Goal: Communication & Community: Answer question/provide support

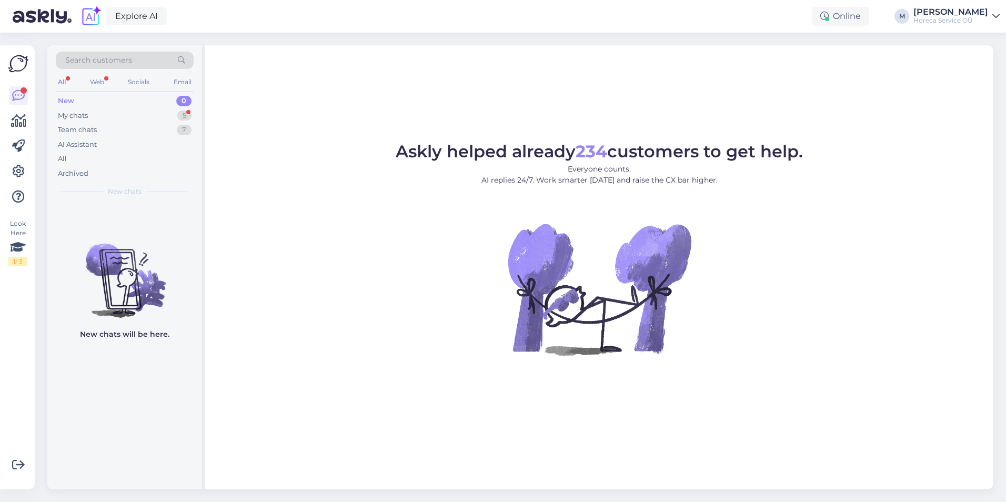
click at [888, 280] on figure "Askly helped already 234 customers to get help. Everyone counts. AI replies 24/…" at bounding box center [599, 263] width 769 height 240
click at [130, 116] on div "My chats 5" at bounding box center [125, 115] width 138 height 15
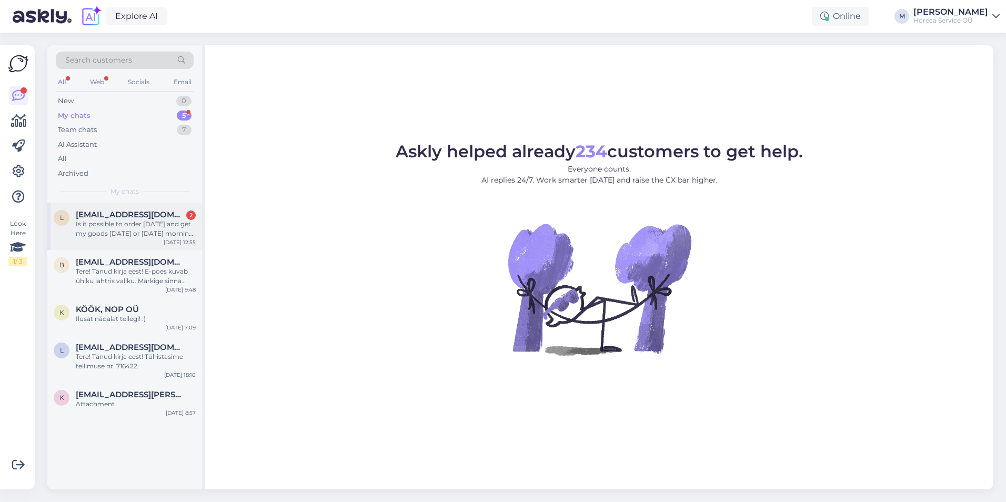
click at [118, 209] on div "l [EMAIL_ADDRESS][DOMAIN_NAME] 2 Is it possible to order [DATE] and get my good…" at bounding box center [124, 225] width 155 height 47
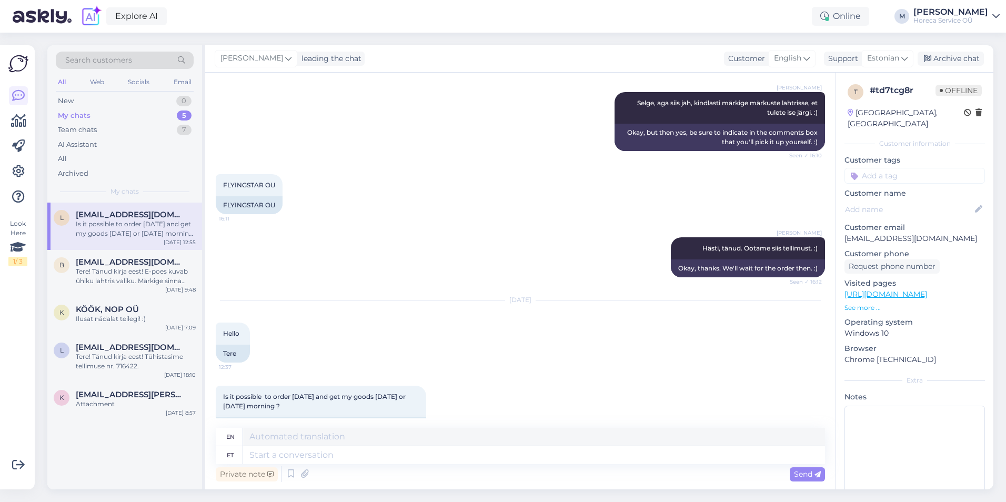
scroll to position [945, 0]
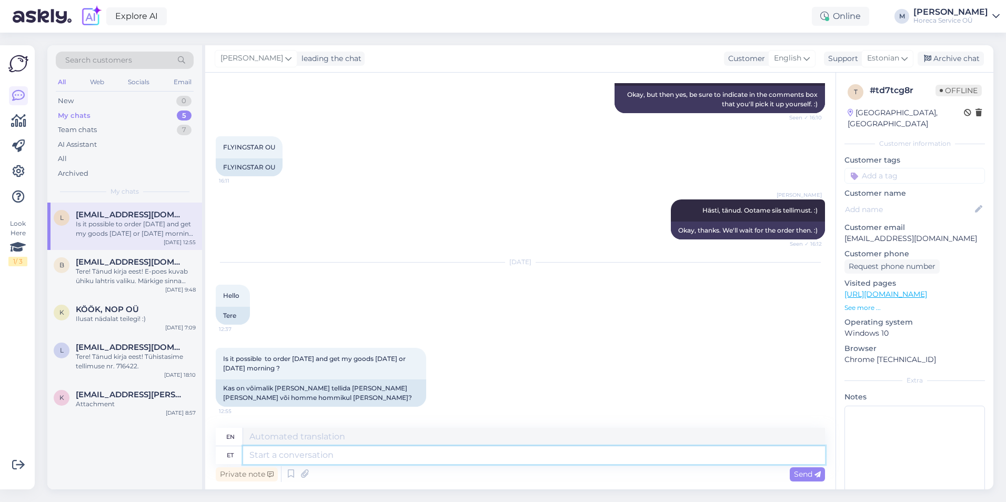
click at [351, 454] on textarea at bounding box center [534, 455] width 582 height 18
click at [303, 451] on textarea at bounding box center [534, 455] width 582 height 18
click at [268, 460] on textarea at bounding box center [534, 455] width 582 height 18
type textarea "Tere j"
type textarea "Hello"
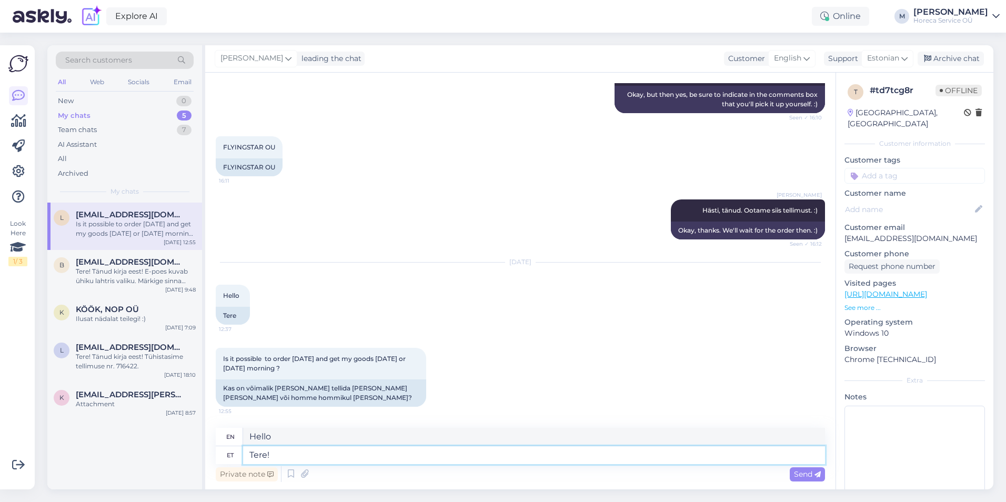
type textarea "Tere!"
type textarea "Hello!"
type textarea "Tere! [GEOGRAPHIC_DATA]"
type textarea "Hello! Yes"
type textarea "Tere! Jah on võ"
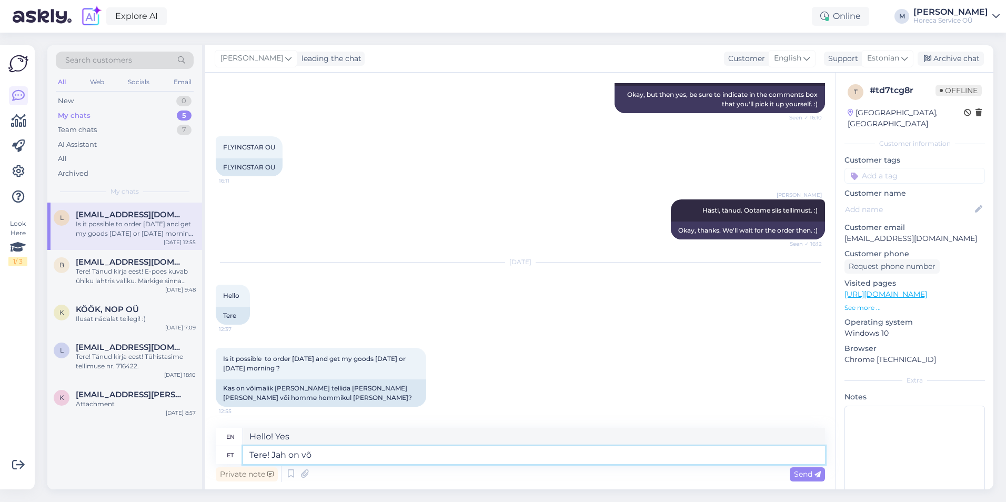
type textarea "Hello! Yes it is"
type textarea "Tere! Jah on võimalik."
type textarea "Hello! Yes, it is possible."
type textarea "Tere! Jah on võimalik. Tehke p"
type textarea "Hello! Yes it is possible. Do it"
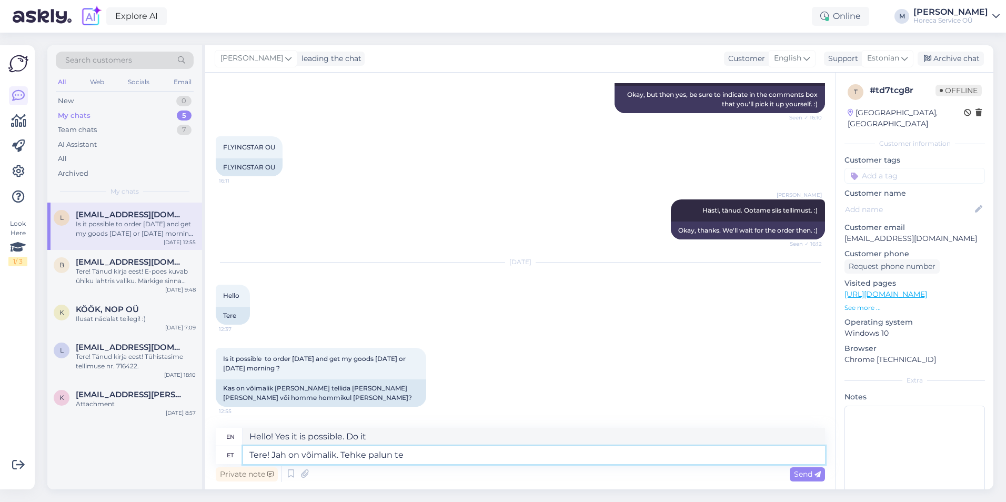
type textarea "Tere! Jah on võimalik. Tehke palun tel"
type textarea "Hello! Yes it is possible. Please do."
type textarea "Tere! Jah on võimalik. Tehke palun tellimus"
type textarea "Hello! Yes it is possible. Please place an order."
type textarea "Tere! Jah on võimalik. Tehke palun tellimus meie"
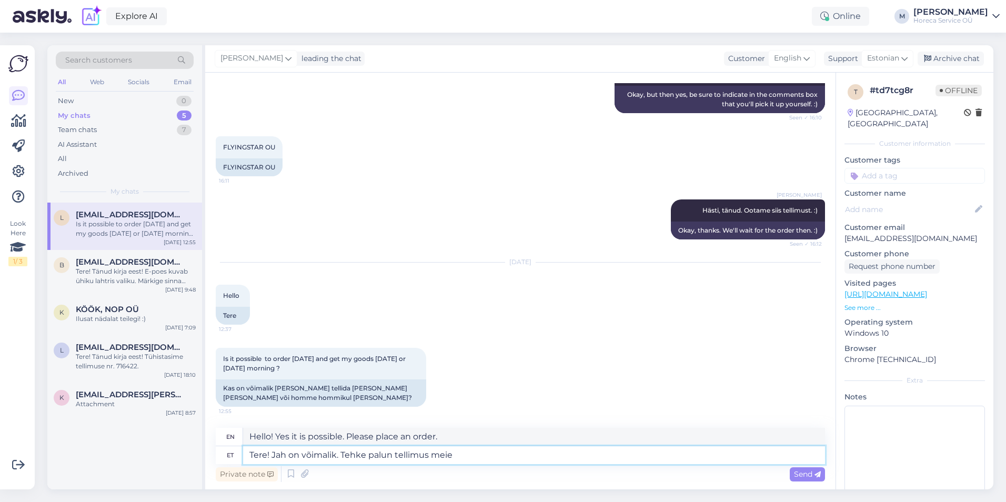
type textarea "Hello! Yes it is possible. Please place an order with us."
type textarea "Tere! Jah on võimalik. Tehke palun tellimus meie e-poes,"
type textarea "Hello! Yes it is possible. Please place an order in our online store,"
type textarea "Tere! Jah on võimalik. Tehke palun tellimus meie e-poes ni"
type textarea "Hello! Yes it is possible. Please place an order in our online store."
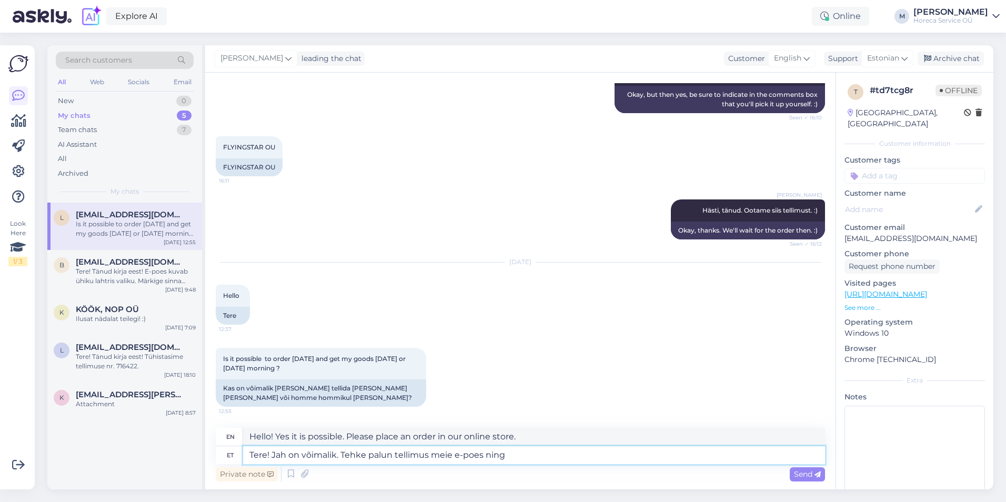
type textarea "Tere! Jah on võimalik. Tehke palun tellimus meie e-poes ning m"
type textarea "Hello! Yes, it is possible. Please place an order in our online store and"
type textarea "Tere! Jah on võimalik. Tehke palun tellimus meie e-poes ning märkige"
type textarea "Hello! Yes, it is possible. Please place an order in our online store and indic…"
type textarea "Tere! Jah on võimalik. Tehke palun tellimus meie e-poes ning märkige märkuste"
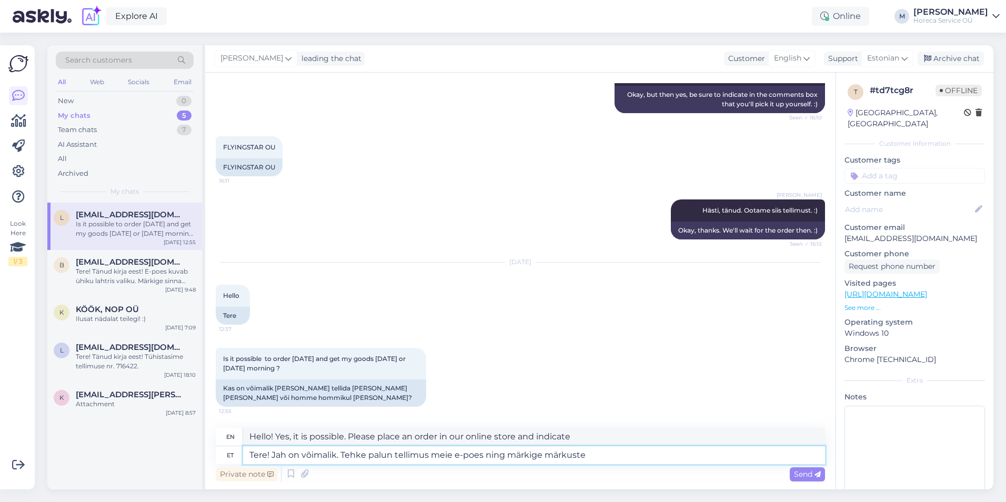
type textarea "Hello! Yes, it is possible. Please place an order in our online store and indic…"
type textarea "Tere! Jah on võimalik. Tehke palun tellimus meie e-poes ning märkige märkuste l…"
type textarea "Hello! Yes, it is possible. Please place an order in our online store and indic…"
type textarea "Tere! Jah on võimalik. Tehke palun tellimus meie e-poes ning märkige märkuste l…"
type textarea "Hello! Yes, it is possible. Please place an order in our online store and indic…"
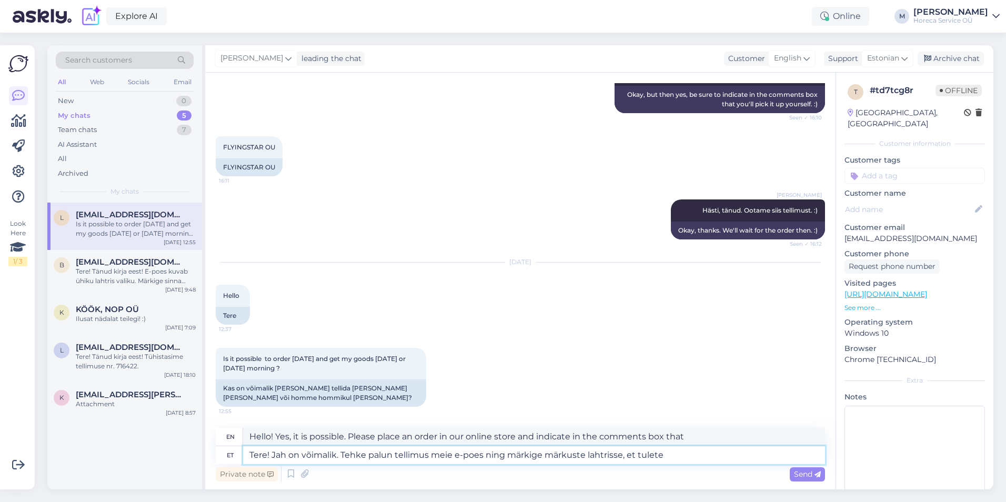
type textarea "Tere! Jah on võimalik. Tehke palun tellimus meie e-poes ning märkige märkuste l…"
type textarea "Hello! Yes, it is possible. Please place an order in our online store and indic…"
type textarea "Tere! Jah on võimalik. Tehke palun tellimus meie e-poes ning märkige märkuste l…"
type textarea "Hello! Yes, it is possible. Please place an order in our online store and indic…"
type textarea "Tere! Jah on võimalik. Tehke palun tellimus meie e-poes ning märkige märkuste l…"
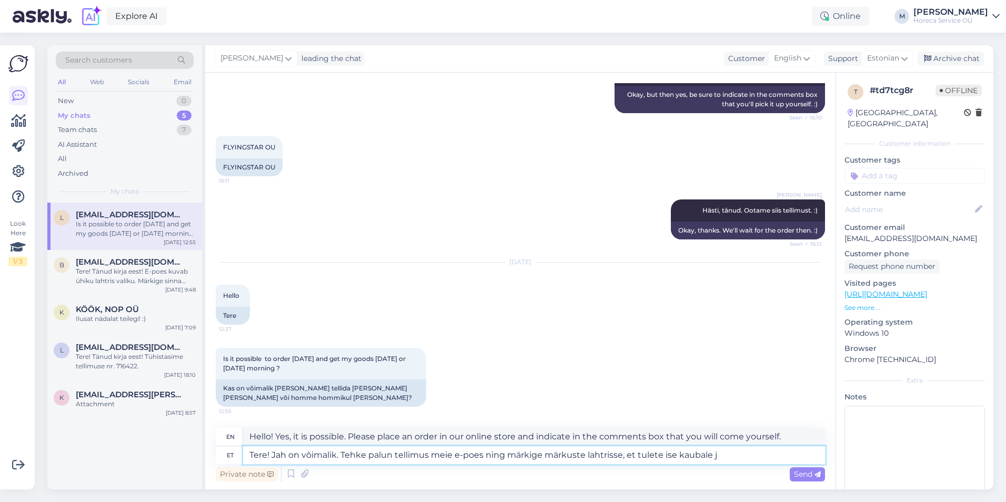
type textarea "Hello! Yes, it is possible. Please place an order in our online store and indic…"
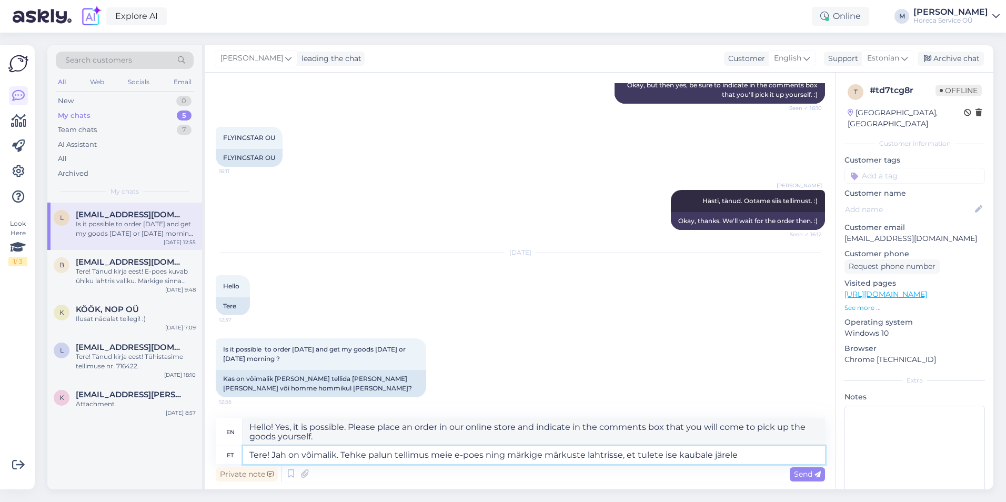
type textarea "Tere! Jah on võimalik. Tehke palun tellimus meie e-poes ning märkige märkuste l…"
type textarea "Hello! Yes, it is possible. Please place an order in our online store and indic…"
drag, startPoint x: 759, startPoint y: 455, endPoint x: 650, endPoint y: 468, distance: 109.6
click at [650, 468] on div "en Hello! Yes, it is possible. Please place an order in our online store and in…" at bounding box center [520, 451] width 609 height 66
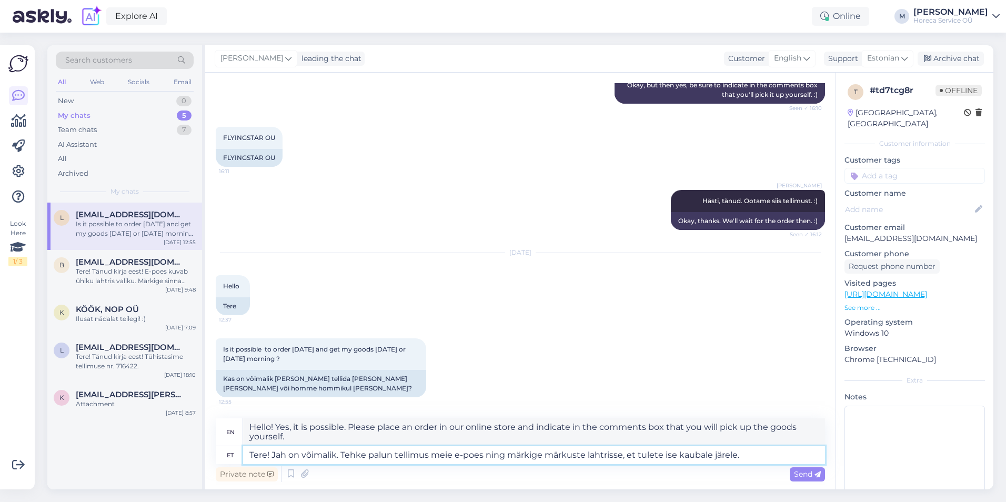
click at [571, 459] on textarea "Tere! Jah on võimalik. Tehke palun tellimus meie e-poes ning märkige märkuste l…" at bounding box center [534, 455] width 582 height 18
click at [749, 458] on textarea "Tere! Jah on võimalik. Tehke palun tellimus meie e-poes ning märkige märkuste l…" at bounding box center [534, 455] width 582 height 18
drag, startPoint x: 754, startPoint y: 457, endPoint x: 485, endPoint y: 477, distance: 269.5
click at [485, 477] on div "en Hello! Yes, it is possible. Please place an order in our online store and in…" at bounding box center [520, 451] width 609 height 66
type textarea "Tere! Jah on võimalik. Tehke palun tellimus meie e-poes"
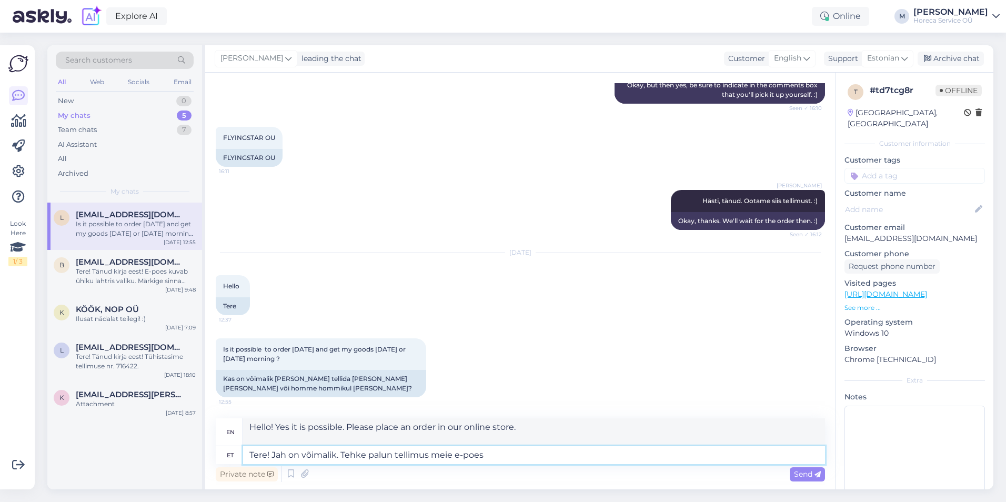
scroll to position [945, 0]
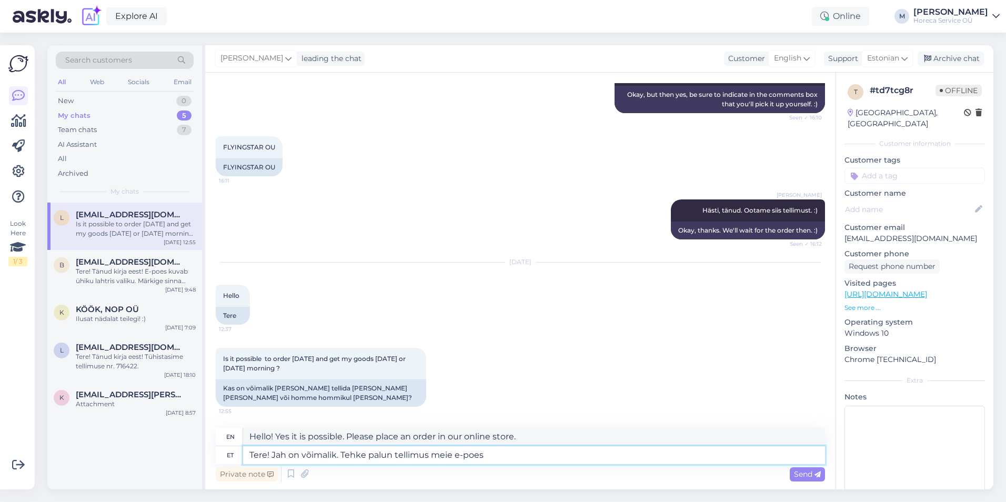
type textarea "Hello! Yes it is possible. Please place an order in our online store"
type textarea "Tere! Jah on võimalik. Tehke palun tellimus meie e-poes."
type textarea "Hello! Yes, it is possible. Please place an order in our online store."
type textarea "Tere! Jah on võimalik. Tehke palun tellimus meie e-poes. Kas so"
type textarea "Hello! Yes, it is possible. Please place an order in our online store. Is"
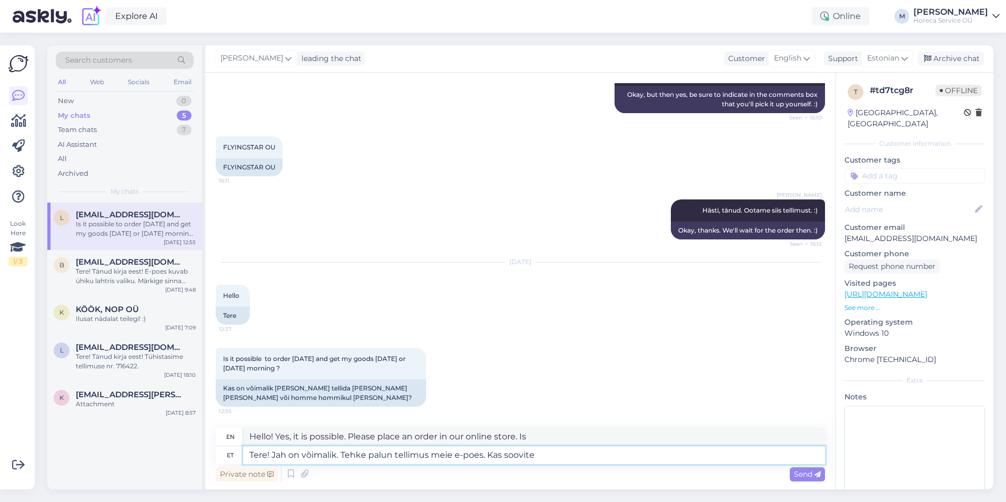
type textarea "Tere! Jah on võimalik. Tehke palun tellimus meie e-poes. Kas soovite"
type textarea "Hello! Yes it is possible. Please place an order in our online store. Would you…"
type textarea "Tere! Jah on võimalik. Tehke palun tellimus meie e-poes. Kas soovite ise"
type textarea "Hello! Yes it is possible. Please place an order in our online store. Would you…"
type textarea "Tere! Jah on võimalik. Tehke palun tellimus meie e-poes. Kas soovite ise järele…"
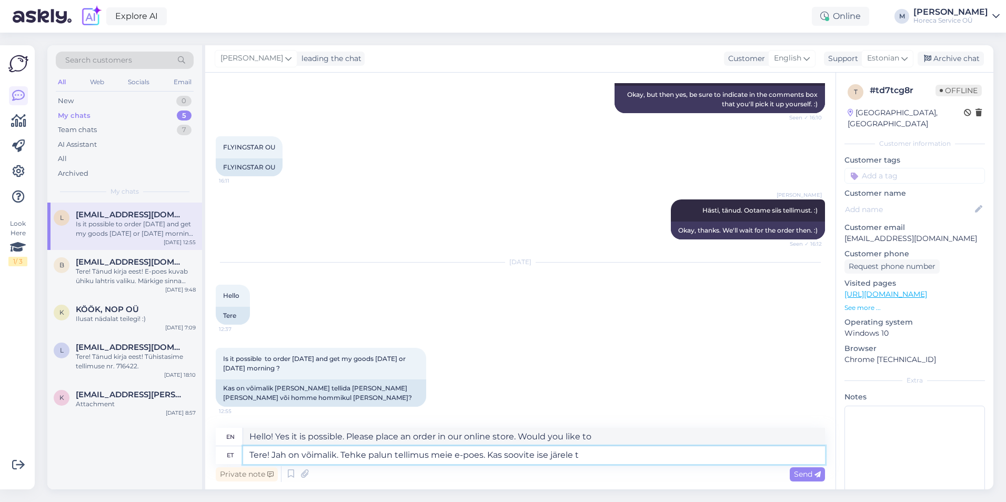
type textarea "Hello! Yes, it is possible. Please place an order in our online store. Would yo…"
type textarea "Tere! Jah on võimalik. Tehke palun tellimus meie e-poes. Kas soovite ise järele…"
type textarea "Hello! Yes it is possible. Please place your order in our online store. Would y…"
type textarea "Tere! Jah on võimalik. Tehke palun tellimus meie e-poes. Kas soovite ise järele…"
type textarea "Hello! Yes, it is possible. Please place your order in our online store. Do you…"
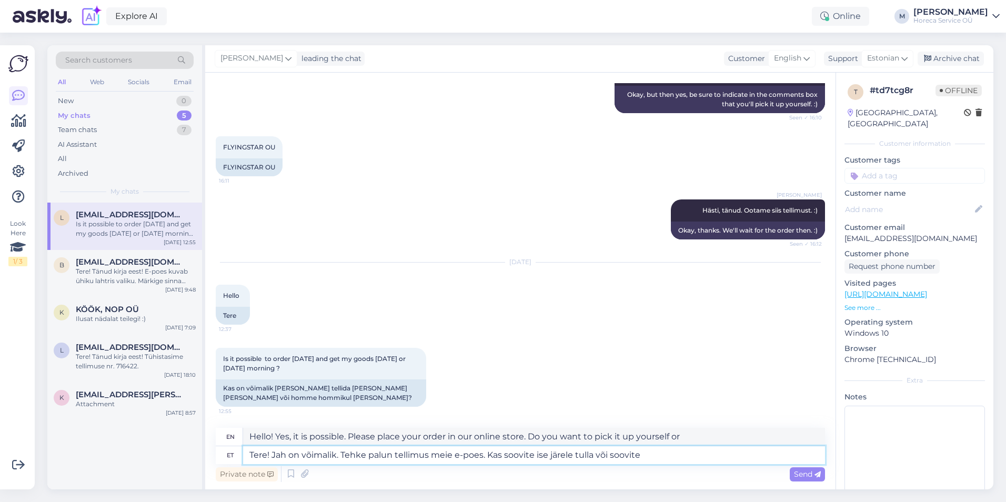
type textarea "Tere! Jah on võimalik. Tehke palun tellimus meie e-poes. Kas soovite ise järele…"
type textarea "Hello! Yes it is possible. Please place your order in our online store. Do you …"
type textarea "Tere! Jah on võimalik. Tehke palun tellimus meie e-poes. Kas soovite ise järele…"
type textarea "Hello! Yes, it is possible. Please place your order in our online store. Do you…"
type textarea "Tere! Jah on võimalik. Tehke palun tellimus meie e-poes. Kas soovite ise järele…"
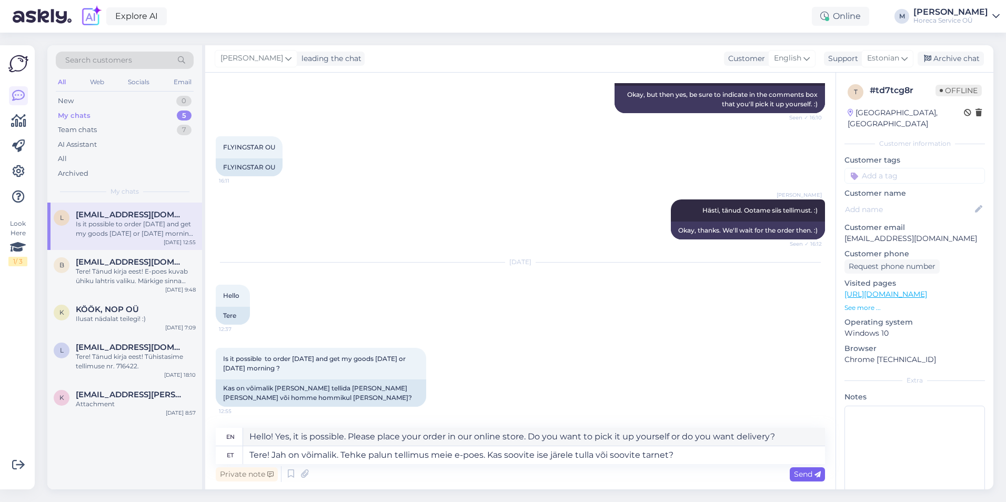
click at [799, 473] on span "Send" at bounding box center [807, 473] width 27 height 9
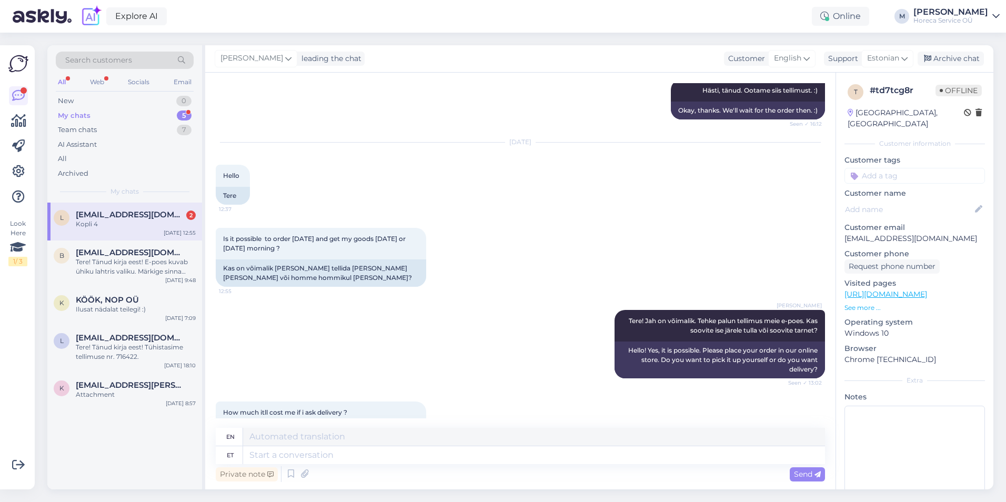
scroll to position [1172, 0]
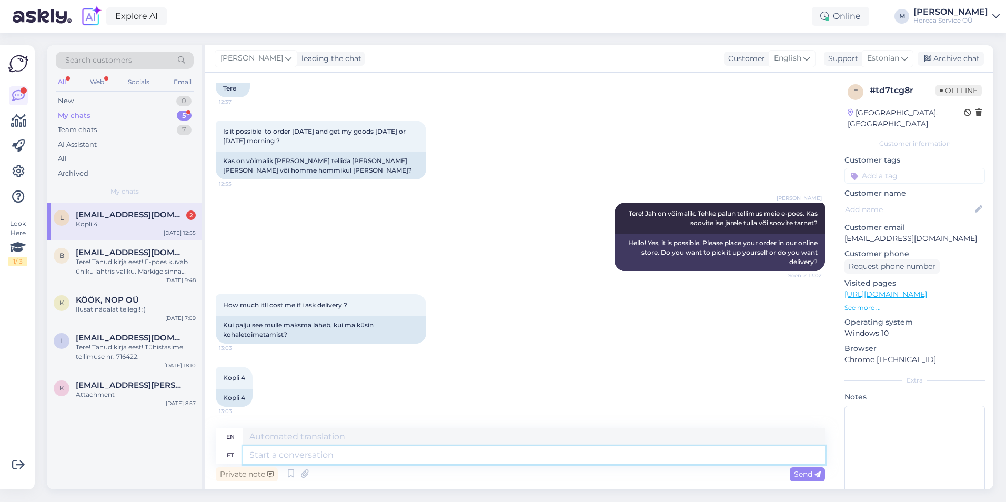
click at [281, 453] on textarea at bounding box center [534, 455] width 582 height 18
type textarea "Kui t"
type textarea "If"
type textarea "Kui tellimus"
type textarea "If the order"
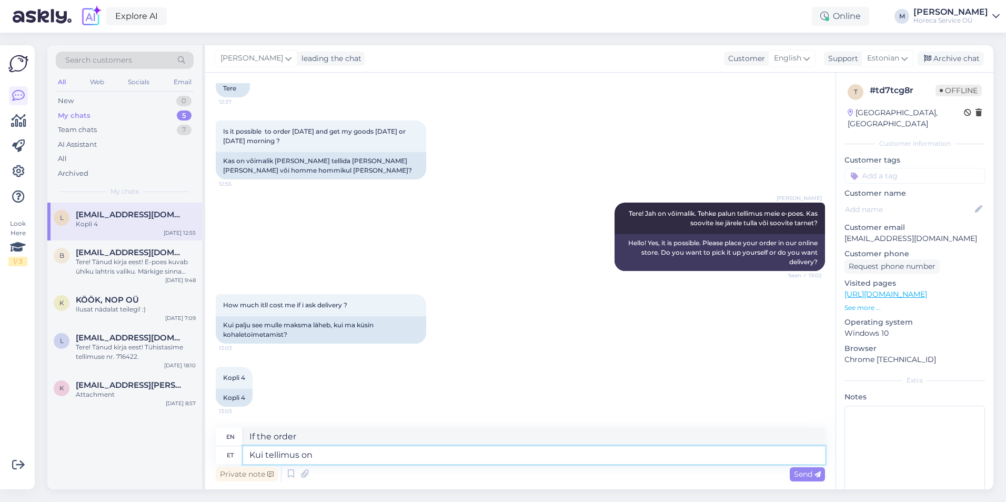
type textarea "Kui tellimus on v"
type textarea "If the order is"
type textarea "Kui tellimus on vähemalt"
type textarea "If the order is at least"
type textarea "Kui tellimus on vähemalt 5"
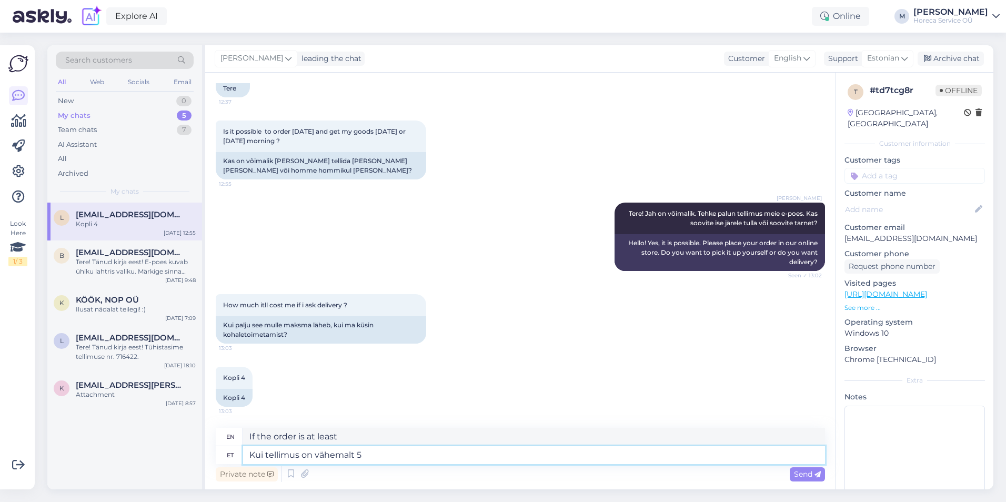
type textarea "If the order is at least 5"
type textarea "Kui tellimus on vähemalt 50"
type textarea "If the order is at least 50"
type textarea "Kui tellimus on vähemalt 50 eurot,"
type textarea "If the order is at least 50 euros,"
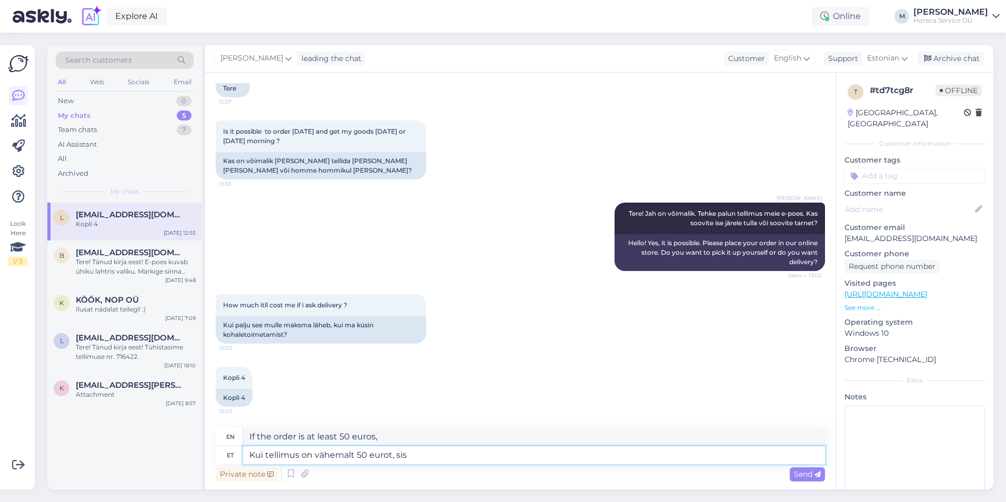
type textarea "Kui tellimus on vähemalt 50 eurot, sis e"
type textarea "If the order is at least 50 euros, incl."
type textarea "Kui tellimus on vähemalt 50 eurot, siis ei"
type textarea "If the order is at least 50 euros, then"
type textarea "Kui tellimus on vähemalt 50 eurot, siis ei l"
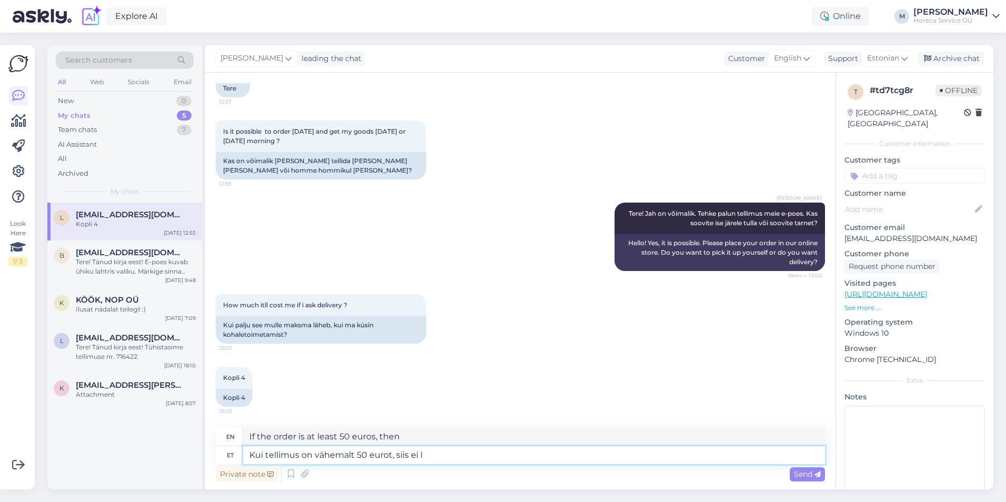
type textarea "If the order is at least 50 euros, then no"
type textarea "Kui tellimus on vähemalt 50 eurot, siis ei lisanud t"
type textarea "If the order is at least 50 euros, then no additional"
type textarea "Kui tellimus on vähemalt 50 eurot, siis ei lisanud transpordi"
type textarea "If the order is at least 50 euros, then shipping is not included"
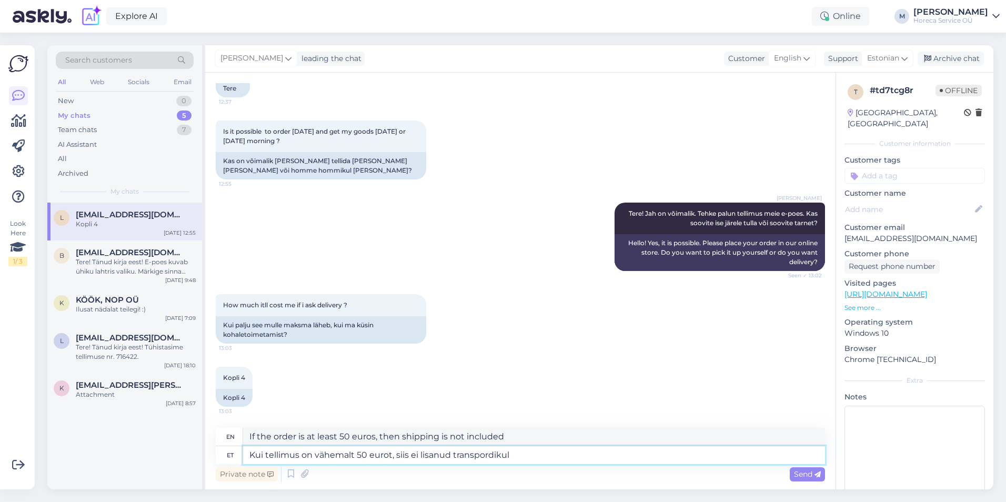
type textarea "Kui tellimus on vähemalt 50 eurot, siis ei lisanud transpordikulu"
type textarea "If the order is at least 50 euros, then shipping costs are not included."
type textarea "Kui tellimus on vähemalt 50 eurot, siis ei lisanud transpordikulu."
type textarea "If the order is at least 50 euros, no shipping costs are added."
type textarea "Kui tellimus on vähemalt 50 eurot, siis ei lisanud transpordikulu. [PERSON_NAME]"
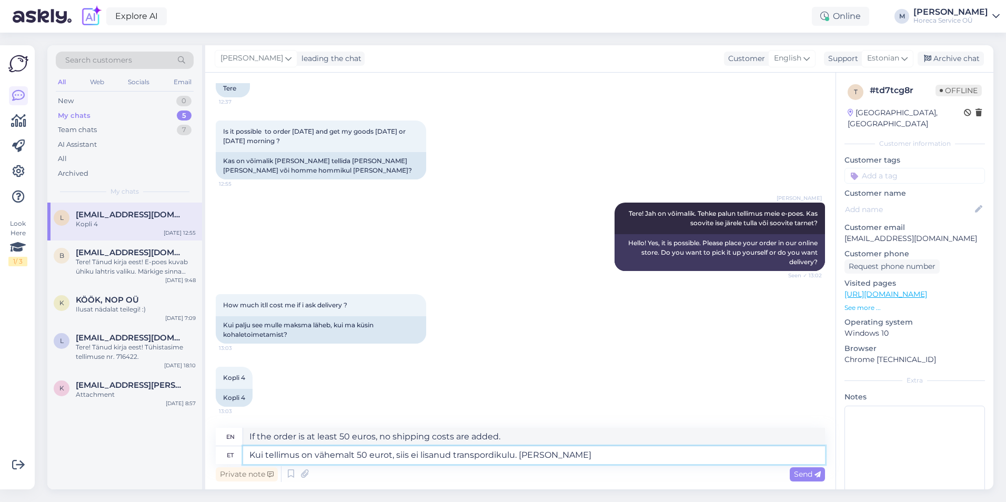
type textarea "If the order is at least 50 euros, then no shipping costs are added. If"
type textarea "Kui tellimus on vähemalt 50 eurot, siis ei lisanud transpordikulu. Kui tellimus…"
type textarea "If the order is at least 50 euros, then no shipping costs are added. If the ord…"
type textarea "Kui tellimus on vähemalt 50 eurot, siis ei lisanud transpordikulu. Kui tellimus…"
type textarea "If the order is at least 50 euros, then no shipping costs are added. If the ord…"
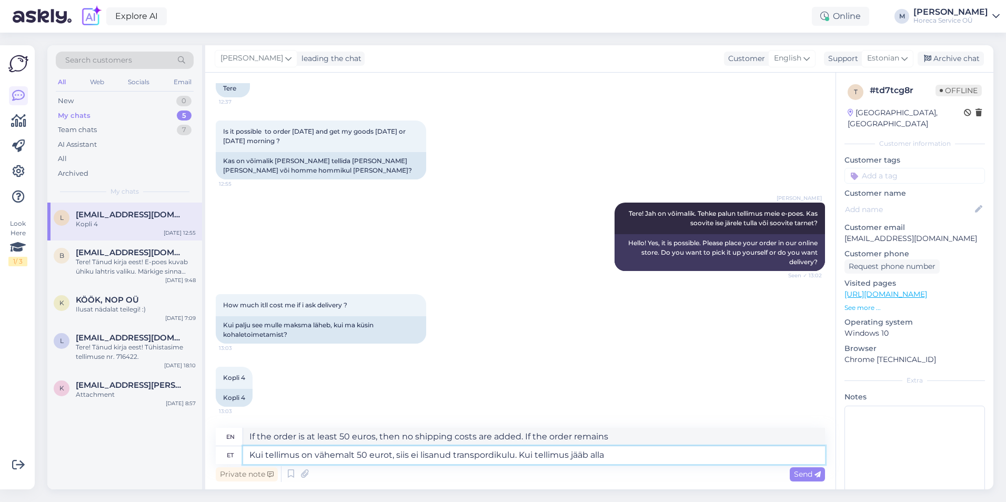
type textarea "Kui tellimus on vähemalt 50 eurot, siis ei lisanud transpordikulu. Kui tellimus…"
type textarea "If the order is at least 50 euros, then no shipping costs are added. If the ord…"
type textarea "Kui tellimus on vähemalt 50 eurot, siis ei lisanud transpordikulu. Kui tellimus…"
type textarea "If the order is at least 50 euros, then no shipping costs are added. If the ord…"
type textarea "Kui tellimus on vähemalt 50 eurot, siis ei lisanud transpordikulu. Kui tellimus…"
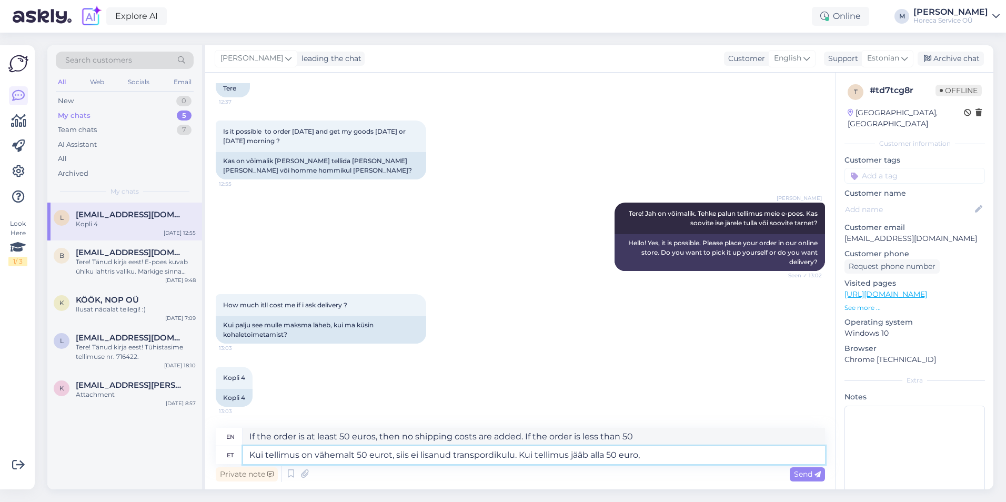
type textarea "If the order is at least 50 euros, then no shipping costs are added. If the ord…"
type textarea "Kui tellimus on vähemalt 50 eurot, siis ei lisanud transpordikulu. Kui tellimus…"
type textarea "If the order is at least 50 euros, then no shipping costs were added. If the or…"
type textarea "Kui tellimus on vähemalt 50 eurot, siis ei lisanud transpordikulu. Kui tellimus…"
type textarea "If the order is at least 50 euros, then no shipping costs were added. If the or…"
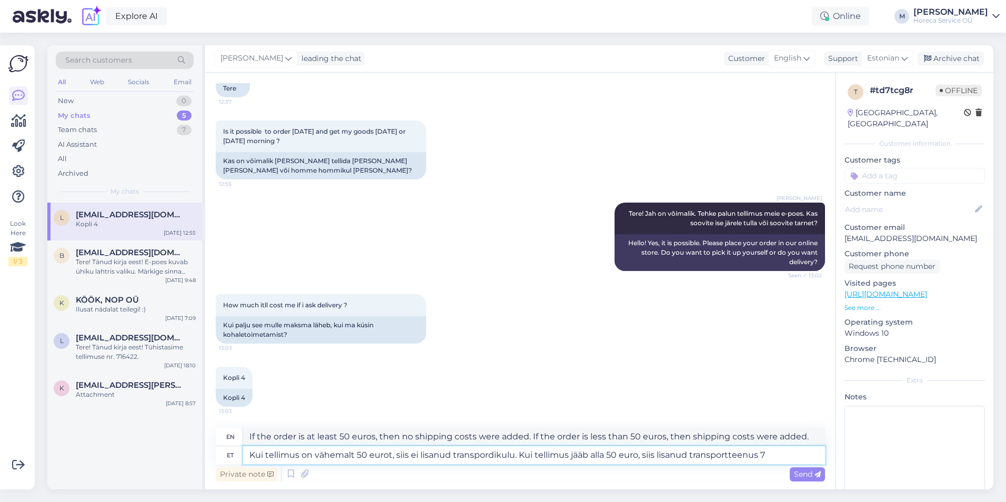
type textarea "Kui tellimus on vähemalt 50 eurot, siis ei lisanud transpordikulu. Kui tellimus…"
type textarea "If the order is at least 50 euros, then no shipping costs were added. If the or…"
type textarea "Kui tellimus on vähemalt 50 eurot, siis ei lisanud transpordikulu. Kui tellimus…"
type textarea "If the order is at least 50 euros, no shipping costs are added. If the order is…"
type textarea "Kui tellimus on vähemalt 50 eurot, siis ei lisanud transpordikulu. Kui tellimus…"
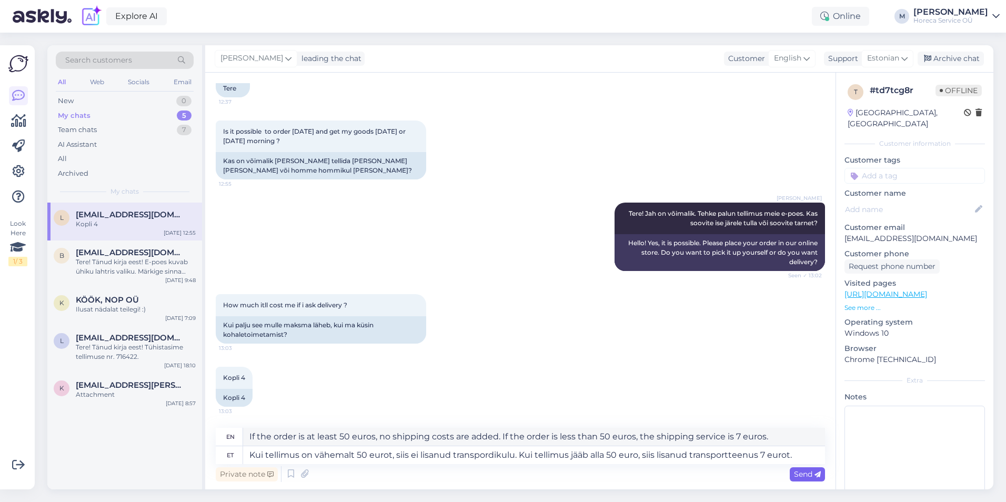
click at [816, 477] on icon at bounding box center [817, 474] width 6 height 6
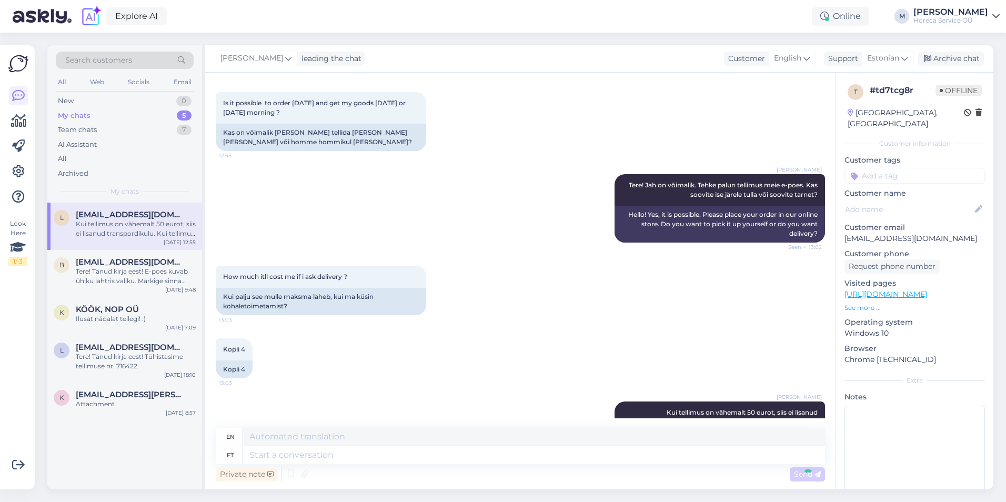
scroll to position [1273, 0]
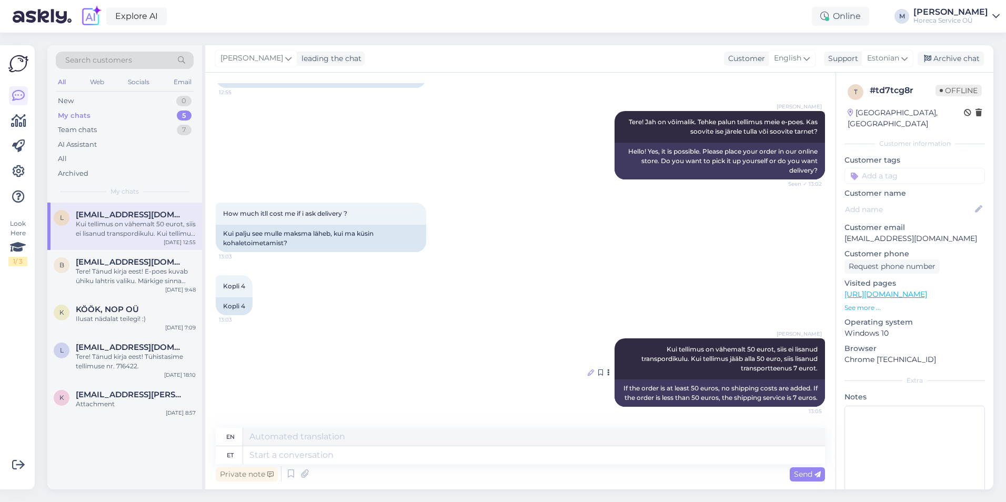
click at [587, 369] on icon at bounding box center [590, 372] width 6 height 6
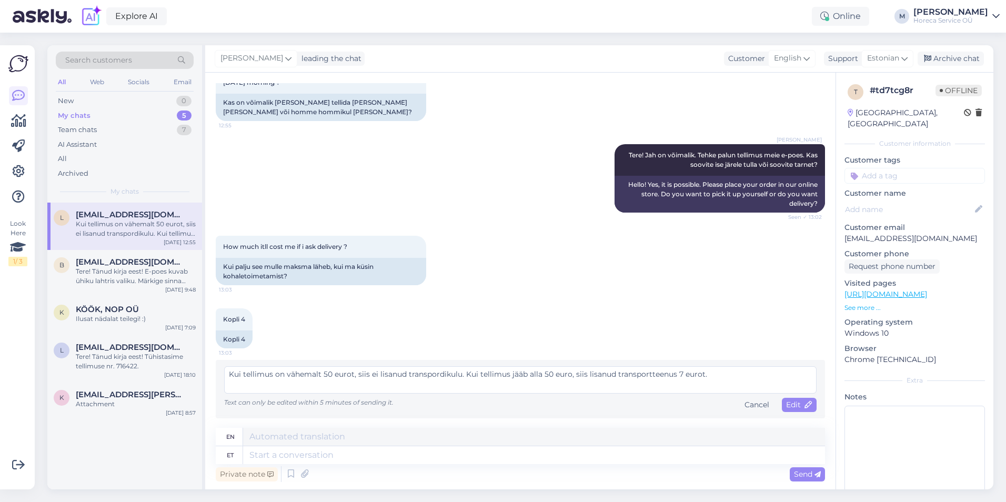
scroll to position [1231, 0]
click at [402, 372] on textarea "Kui tellimus on vähemalt 50 eurot, siis ei lisanud transpordikulu. Kui tellimus…" at bounding box center [520, 379] width 592 height 27
type textarea "Kui tellimus on vähemalt 50 eurot, siis ei lisandu transpordikulu. Kui tellimus…"
click at [786, 401] on span "Edit" at bounding box center [799, 404] width 26 height 9
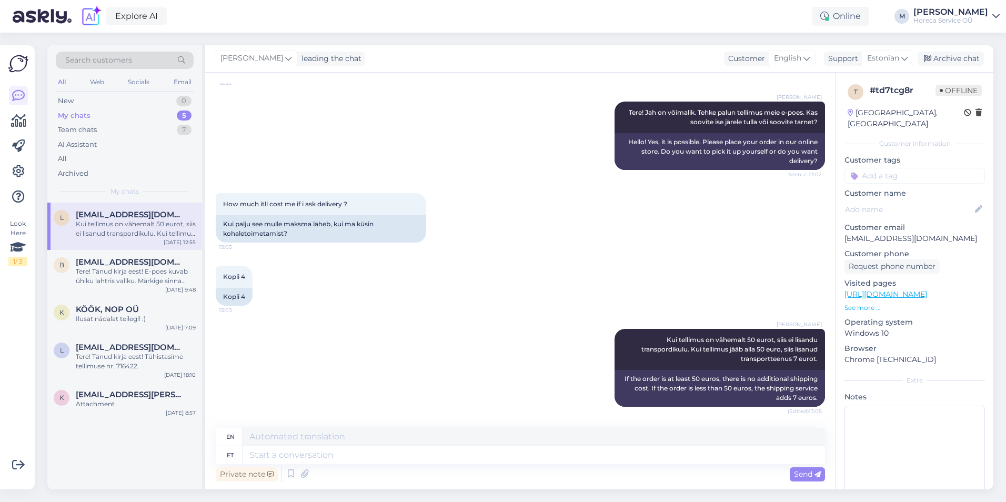
scroll to position [1273, 0]
click at [587, 369] on icon at bounding box center [590, 367] width 6 height 6
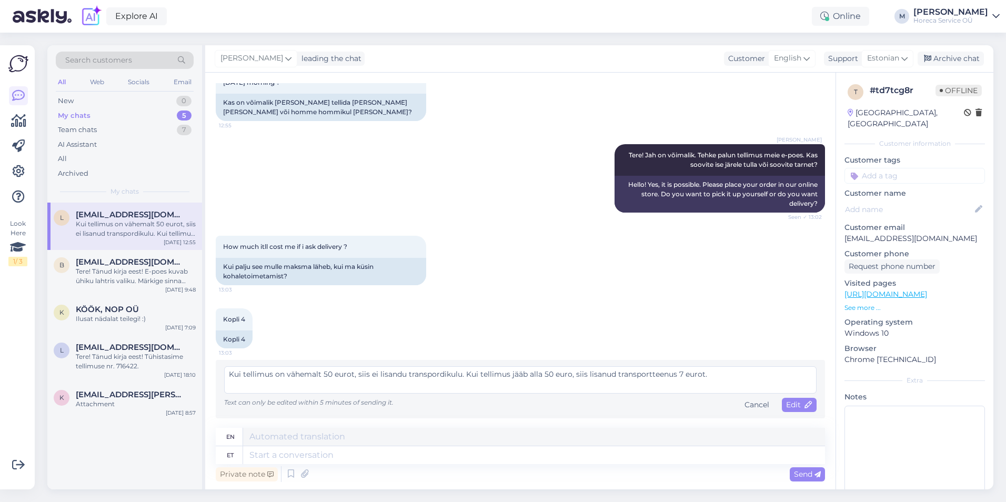
click at [613, 375] on textarea "Kui tellimus on vähemalt 50 eurot, siis ei lisandu transpordikulu. Kui tellimus…" at bounding box center [520, 379] width 592 height 27
type textarea "Kui tellimus on vähemalt 50 eurot, siis ei lisandu transpordikulu. Kui tellimus…"
click at [792, 404] on span "Edit" at bounding box center [799, 404] width 26 height 9
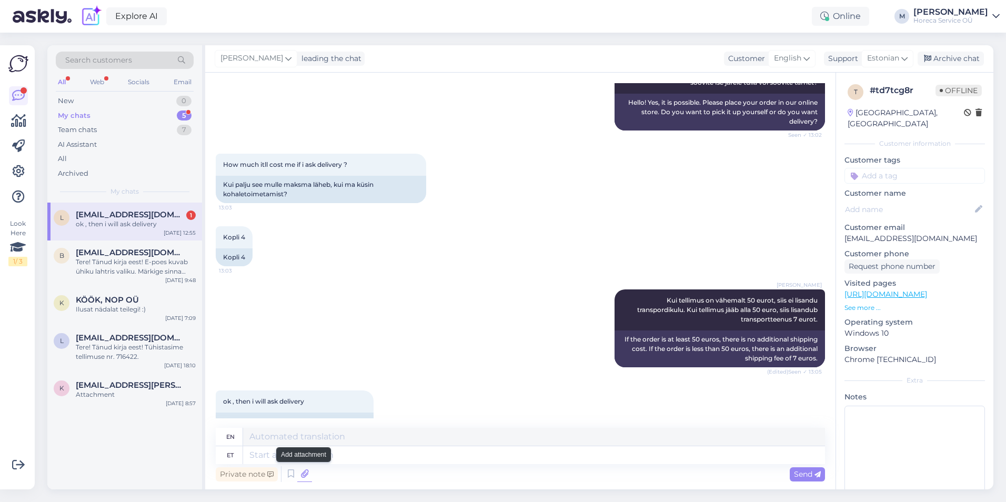
scroll to position [1336, 0]
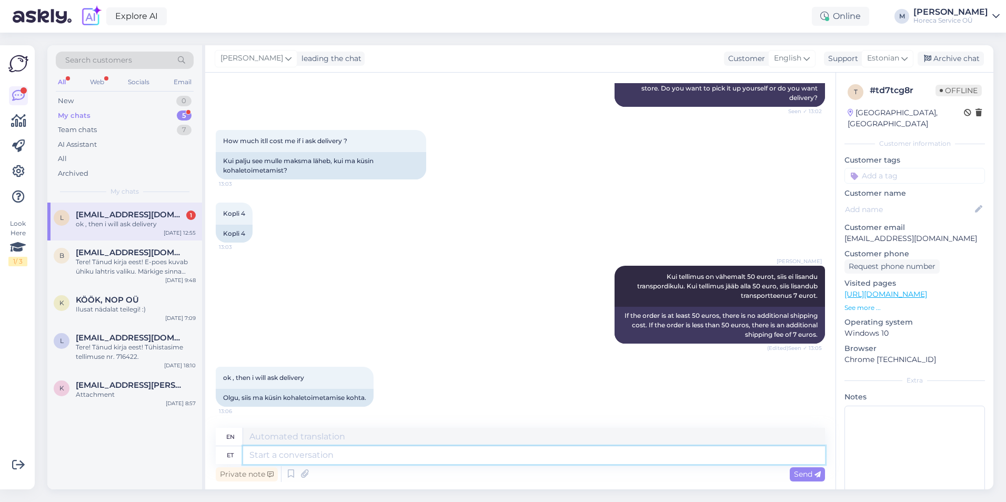
click at [302, 456] on textarea at bounding box center [534, 455] width 582 height 18
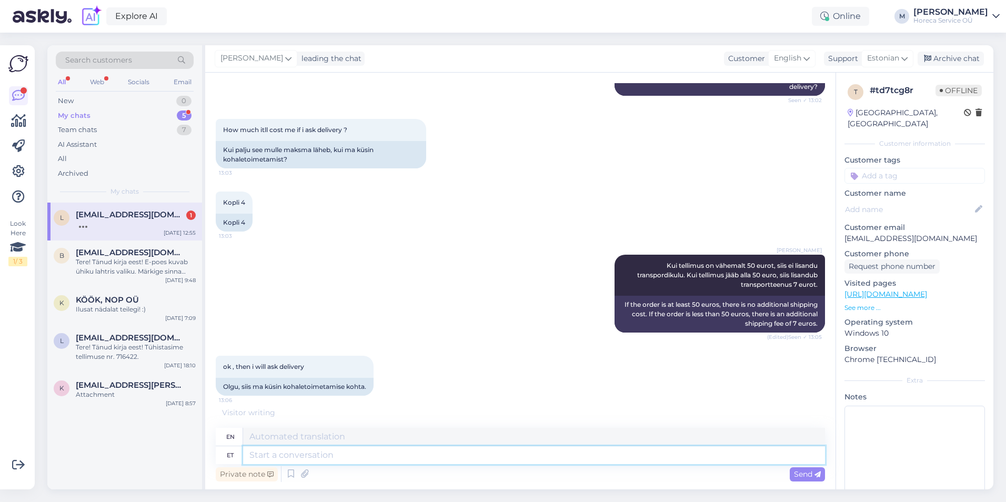
scroll to position [1347, 0]
click at [289, 458] on textarea at bounding box center [534, 455] width 582 height 18
type textarea "Hästi,"
type textarea "Well,"
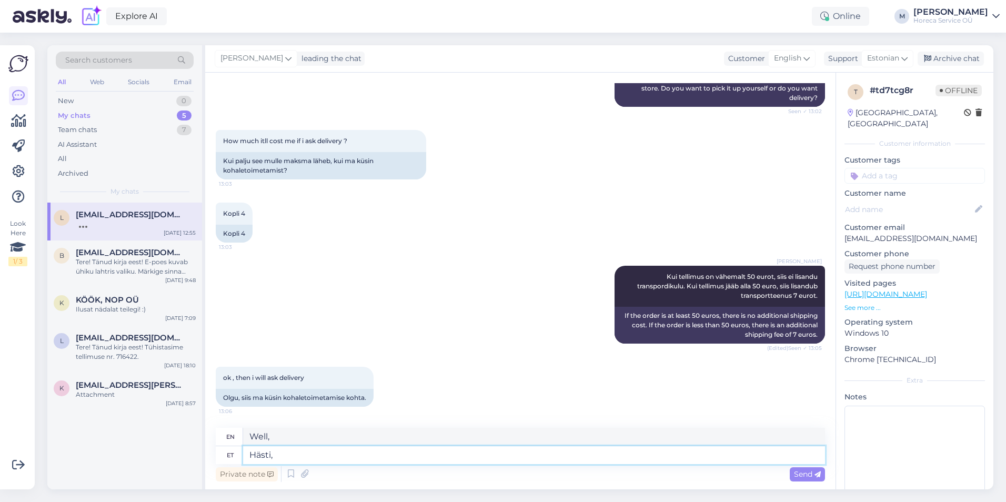
scroll to position [1336, 0]
type textarea "Hästi. K"
type textarea "Good."
type textarea "Hästi. Kohaletoimetamist s"
type textarea "Good. Delivery."
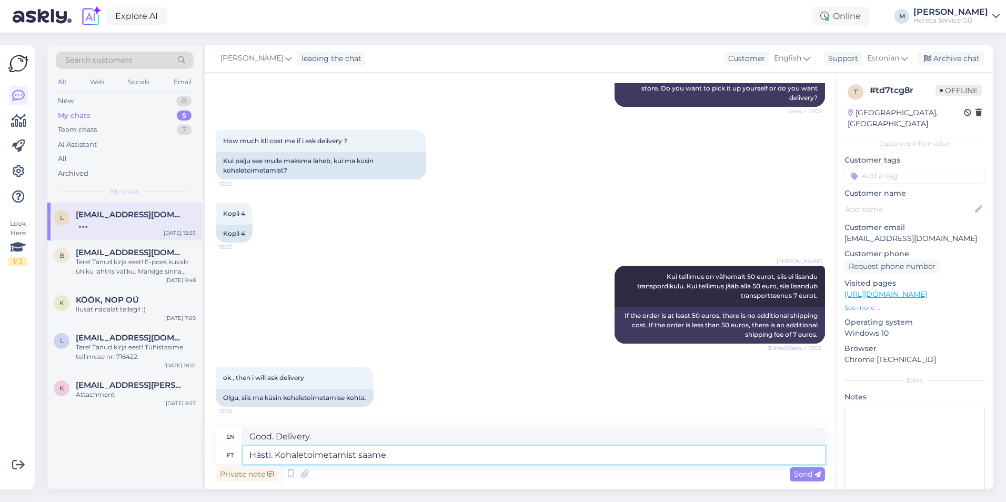
type textarea "Hästi. Kohaletoimetamist saame"
type textarea "Okay. We can deliver."
type textarea "Hästi. Kohaletoimetamist saame pakkuda t"
type textarea "Good. We can offer delivery."
type textarea "Hästi. Kohaletoimetamist saame pakkuda teile"
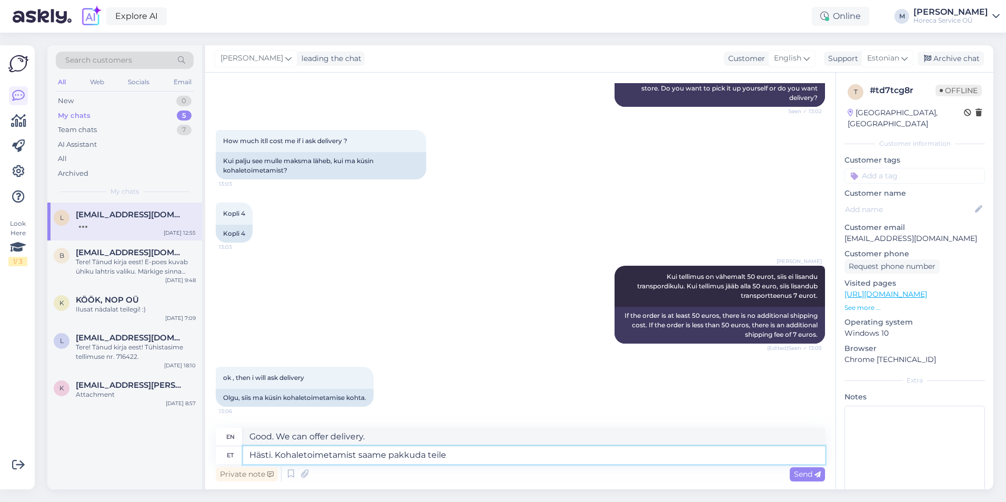
type textarea "Okay. We can offer delivery to you."
type textarea "Hästi. Kohaletoimetamist saame pakkuda teile homseks."
type textarea "Good. We can offer you delivery by [DATE]."
type textarea "Hästi. Kohaletoimetamist saame pakkuda teile homseks. Palun k"
type textarea "Okay. We can offer you delivery by [DATE]. Please."
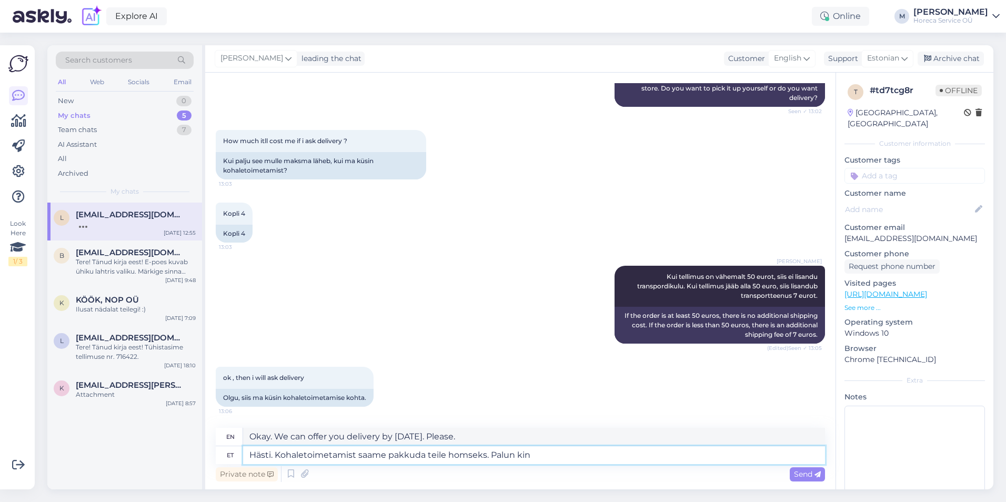
type textarea "Hästi. Kohaletoimetamist saame pakkuda teile homseks. [PERSON_NAME]"
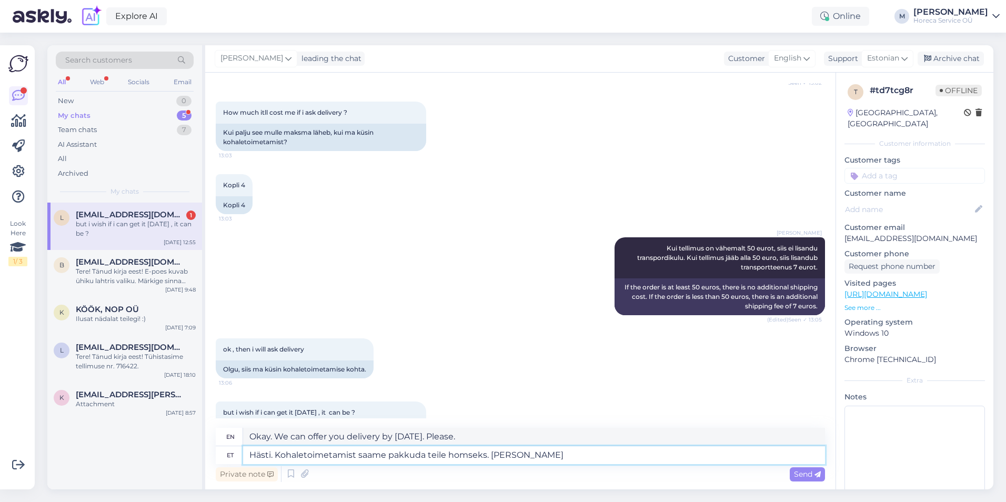
scroll to position [1409, 0]
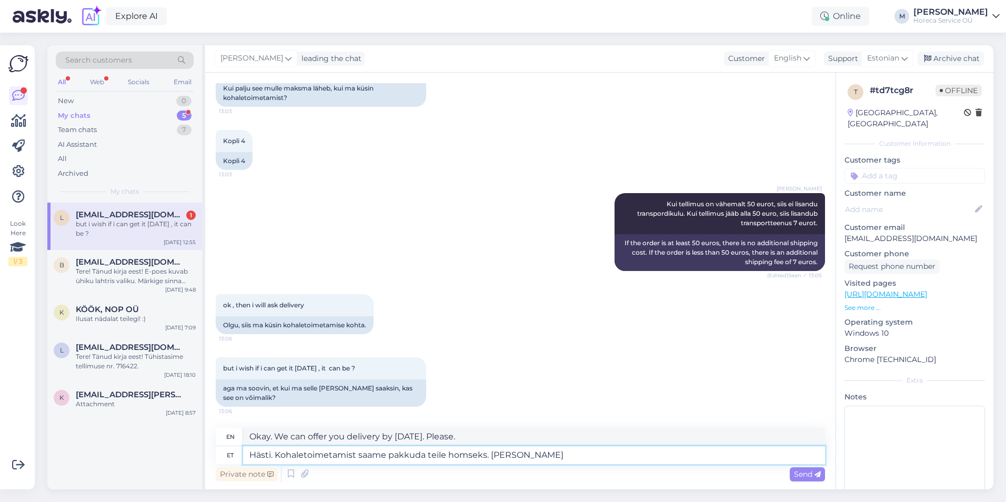
type textarea "Okay. We can offer you delivery by [DATE]. Please wait."
drag, startPoint x: 556, startPoint y: 458, endPoint x: 131, endPoint y: 451, distance: 424.4
click at [131, 451] on div "Search customers All Web Socials Email New 0 My chats 5 Team chats 7 AI Assista…" at bounding box center [520, 267] width 946 height 444
type textarea "Täna"
type textarea "[DATE]"
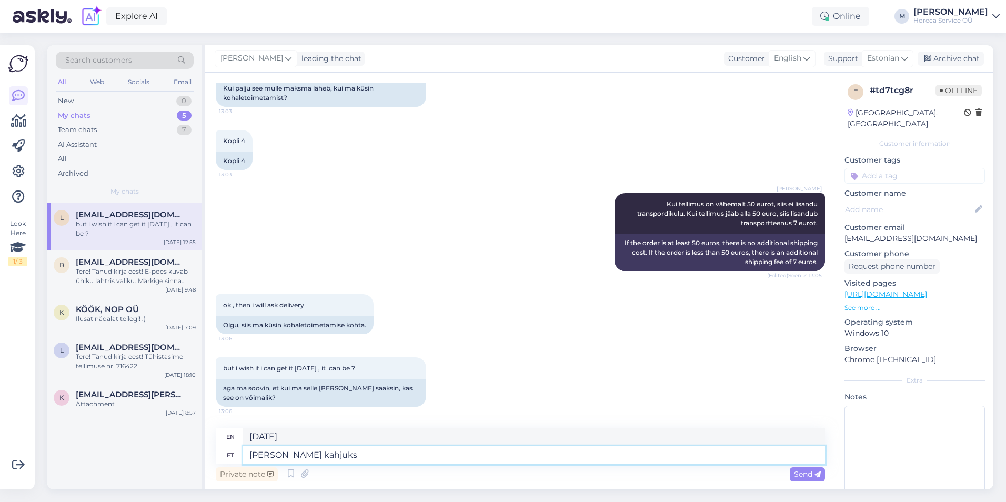
type textarea "[PERSON_NAME] kahjuks"
type textarea "Unfortunately [DATE]"
type textarea "[PERSON_NAME] kahjuks kohaletoimetamist e"
type textarea "Unfortunately, no delivery [DATE]."
type textarea "[PERSON_NAME] kahjuks kohaletoimetamist ei s"
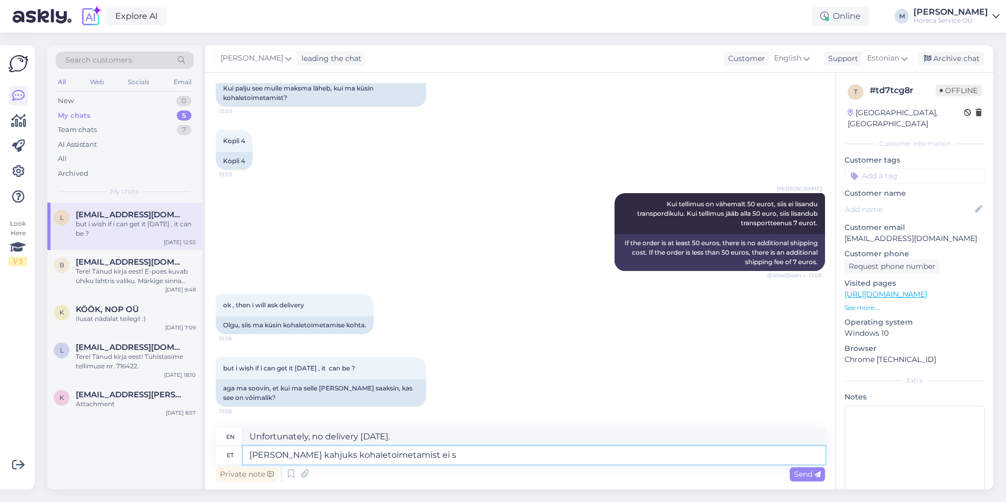
type textarea "Unfortunately, there is no delivery [DATE]."
type textarea "[PERSON_NAME] kahjuks kohaletoimetamist ei saa pa"
type textarea "Unfortunately, delivery is not possible [DATE]."
type textarea "[PERSON_NAME] kahjuks kohaletoimetamist ei saa pakkuda"
type textarea "Unfortunately, delivery is not available [DATE]."
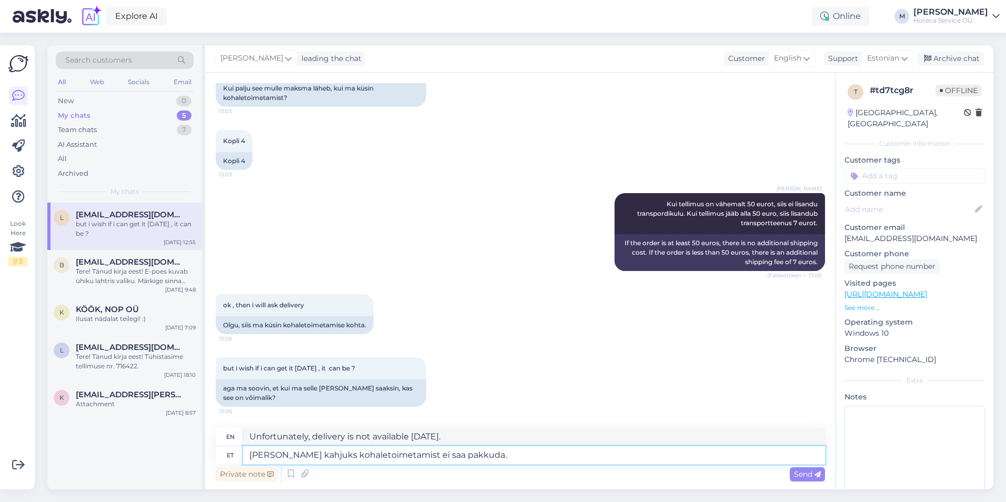
type textarea "[PERSON_NAME] kahjuks kohaletoimetamist ei saa pakkuda."
type textarea "Unfortunately, delivery cannot be offered [DATE]."
type textarea "[PERSON_NAME] kahjuks kohaletoimetamist ei saa pakkuda. Sama"
type textarea "Unfortunately, we cannot offer delivery [DATE]. Same"
type textarea "[PERSON_NAME] kahjuks kohaletoimetamist ei saa pakkuda. Sama päeva te"
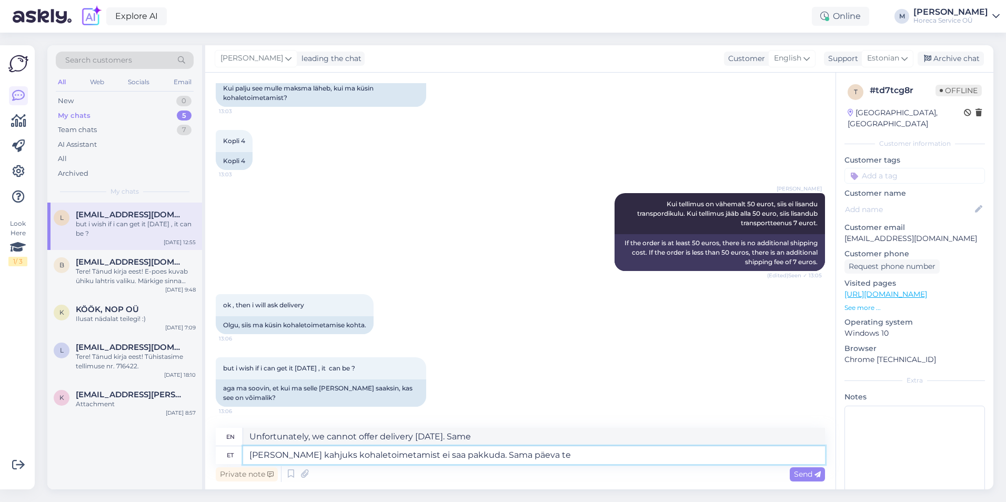
type textarea "Unfortunately, we cannot offer delivery [DATE]. Same day"
type textarea "[PERSON_NAME] kahjuks kohaletoimetamist ei saa pakkuda. Sama päeva tarne"
type textarea "Unfortunately, we cannot offer delivery [DATE]. Same day delivery"
type textarea "[PERSON_NAME] kahjuks kohaletoimetamist ei saa pakkuda. Sama päeva tarne on m"
type textarea "Unfortunately, we cannot offer delivery [DATE]. Same-day delivery is"
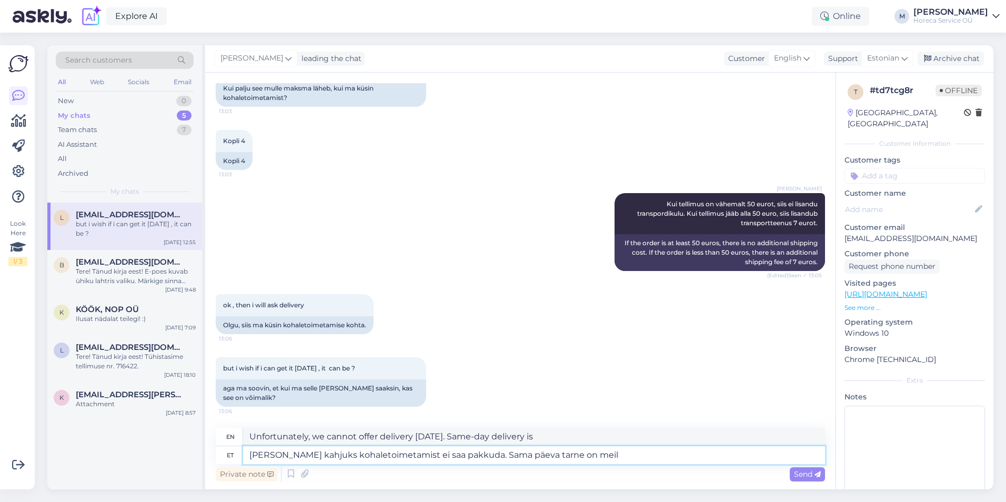
type textarea "[PERSON_NAME] kahjuks kohaletoimetamist ei saa pakkuda. Sama päeva tarne on mei…"
type textarea "Unfortunately, we cannot offer delivery [DATE]. We do offer same-day delivery."
type textarea "[PERSON_NAME] kahjuks kohaletoimetamist ei saa pakkuda. Sama päeva tarne on [PE…"
type textarea "Unfortunately, we cannot offer delivery [DATE]. We offer same-day delivery until"
type textarea "[PERSON_NAME] kahjuks kohaletoimetamist ei saa pakkuda. Sama päeva tarne on [PE…"
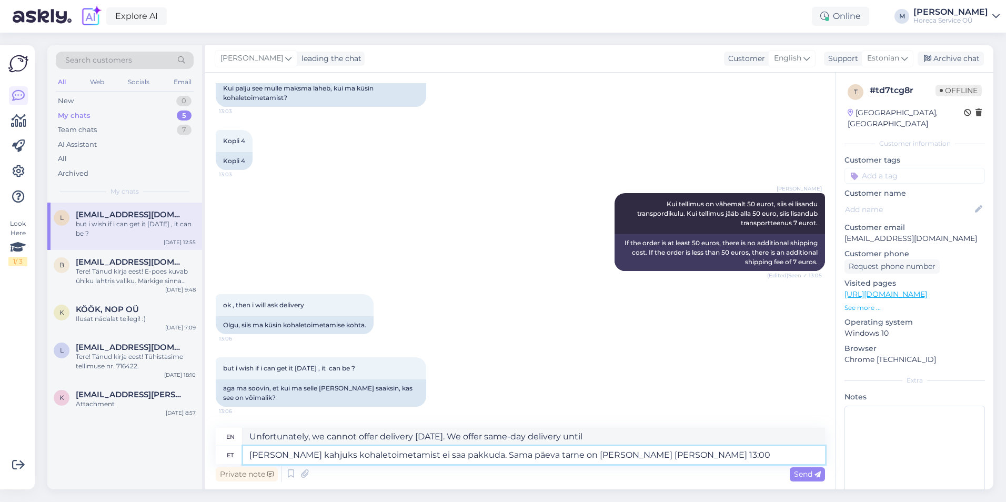
type textarea "Unfortunately, we cannot offer delivery [DATE]. We offer same-day delivery unti…"
type textarea "[PERSON_NAME] kahjuks kohaletoimetamist ei saa pakkuda. Sama päeva tarne on [PE…"
click at [806, 472] on span "Send" at bounding box center [807, 473] width 27 height 9
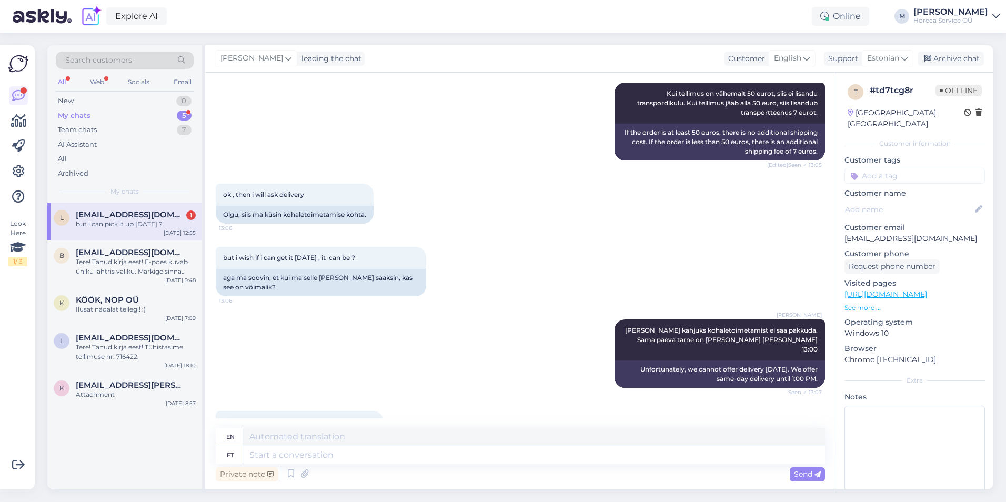
scroll to position [1554, 0]
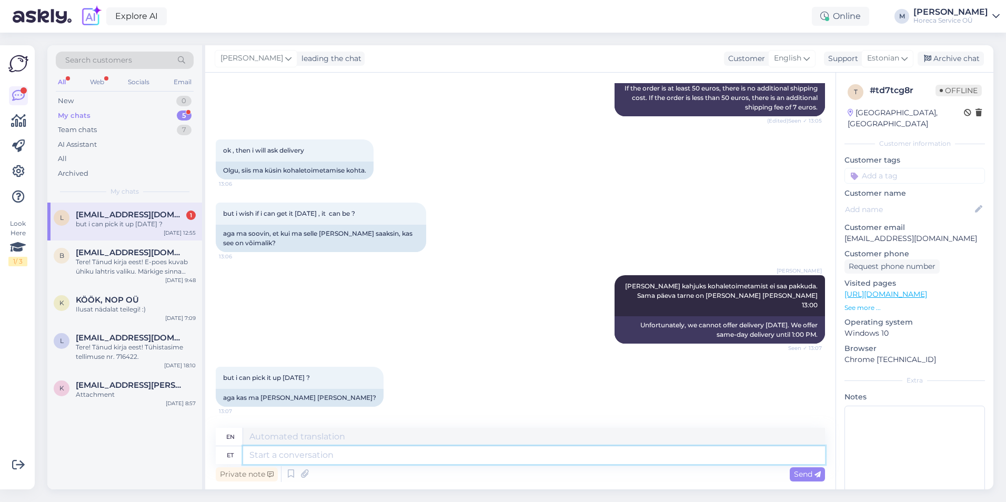
click at [287, 455] on textarea at bounding box center [534, 455] width 582 height 18
type textarea "Jah,"
type textarea "Yes,"
type textarea "Jah, kui te"
type textarea "Yes, if"
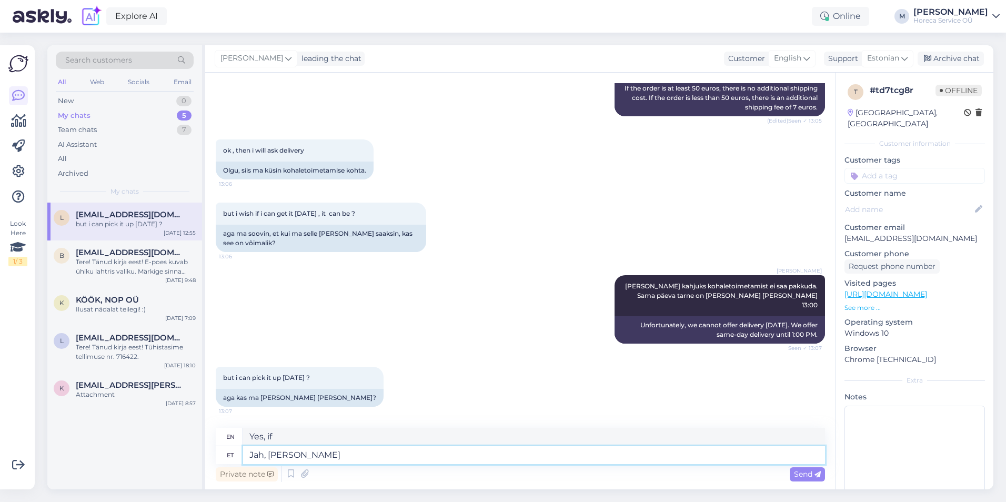
type textarea "Jah, [PERSON_NAME] t"
type textarea "Yes, if you do"
type textarea "Jah, [PERSON_NAME] tellimuse t"
type textarea "Yes, if you place an order"
type textarea "Jah, [PERSON_NAME] tellimuse tänaseks, s"
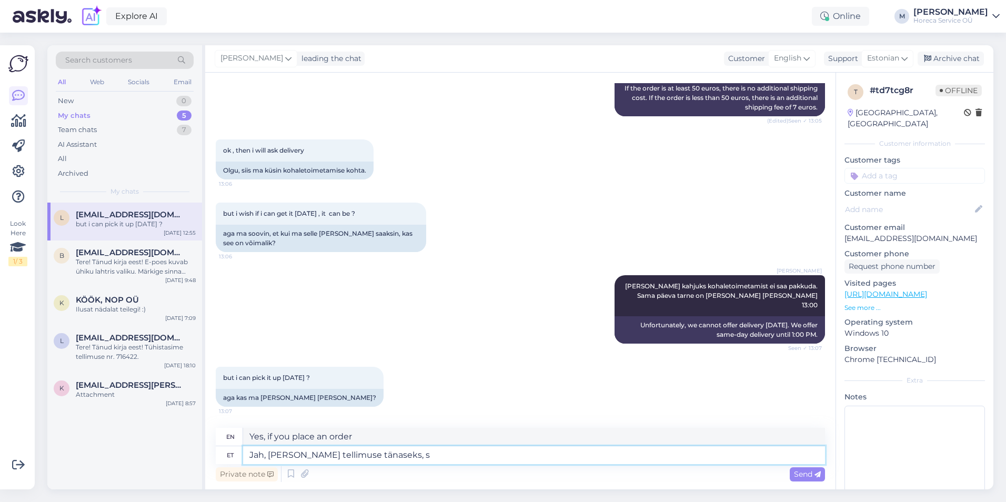
type textarea "Yes, if you place your order by [DATE],"
type textarea "Jah, [PERSON_NAME] tellimuse tänaseks, saate is"
type textarea "Yes, if you place your order by [DATE], you will receive"
type textarea "Jah, [PERSON_NAME] tellimuse tänaseks, saate ise j"
type textarea "Yes, if you place your order by [DATE], you will receive it yourself"
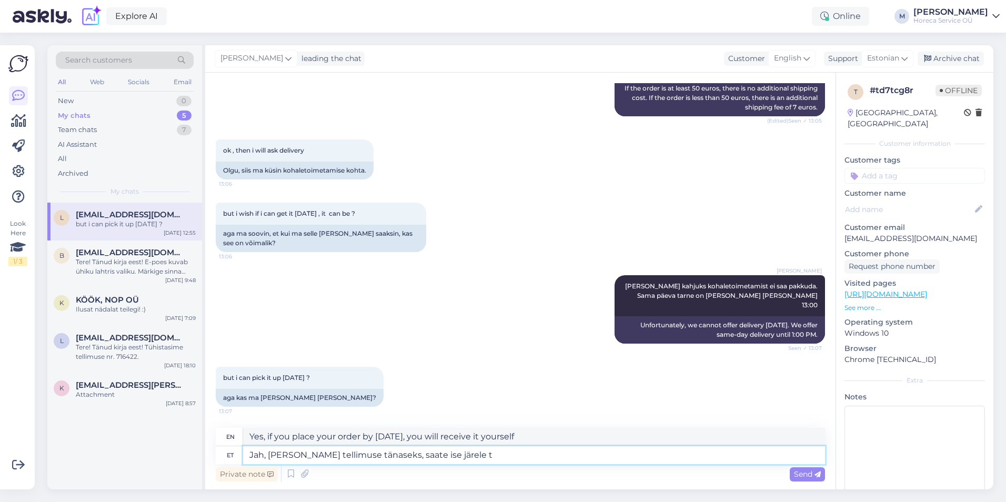
type textarea "Jah, [PERSON_NAME] tellimuse tänaseks, saate ise järele tu"
type textarea "Yes, if you place your order by [DATE], you can pick it up yourself."
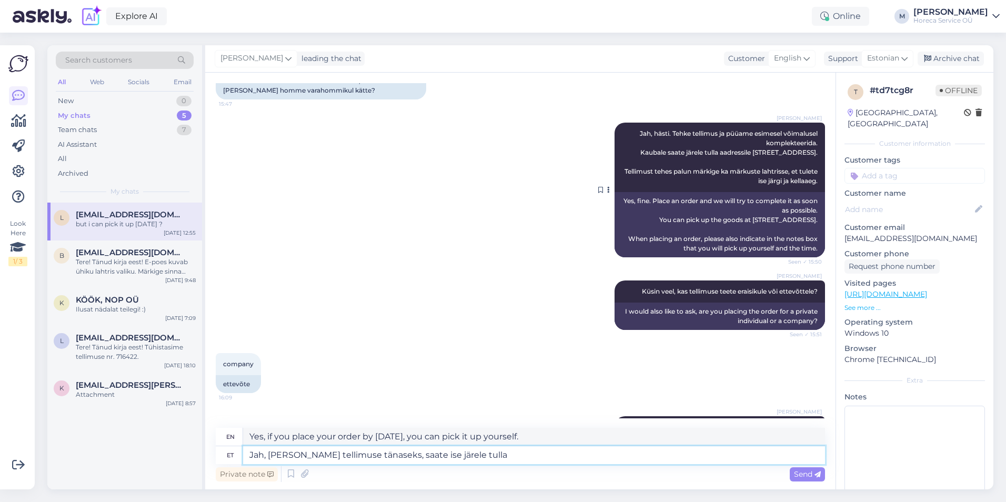
scroll to position [502, 0]
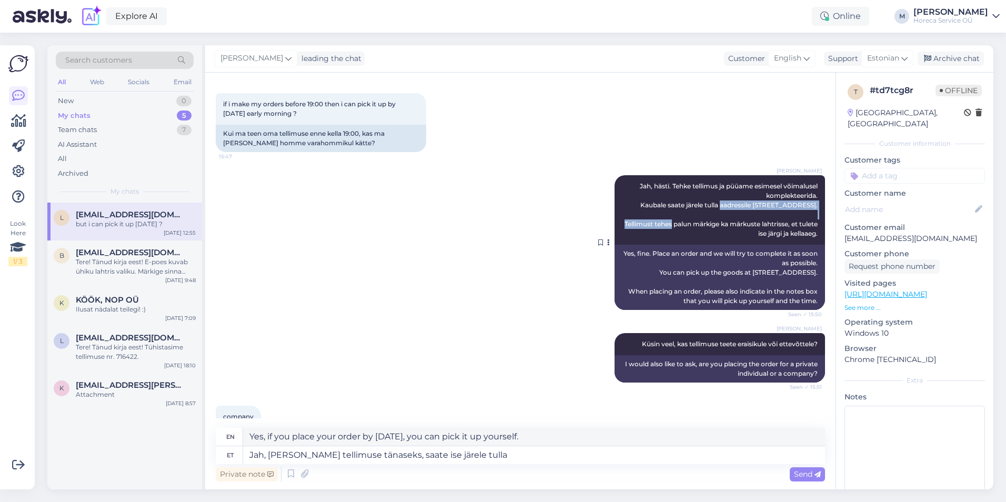
drag, startPoint x: 723, startPoint y: 214, endPoint x: 808, endPoint y: 226, distance: 85.6
click at [808, 226] on span "Jah, hästi. Tehke tellimus ja püüame esimesel võimalusel komplekteerida. Kaubal…" at bounding box center [721, 209] width 195 height 55
copy span "aadressile [STREET_ADDRESS]"
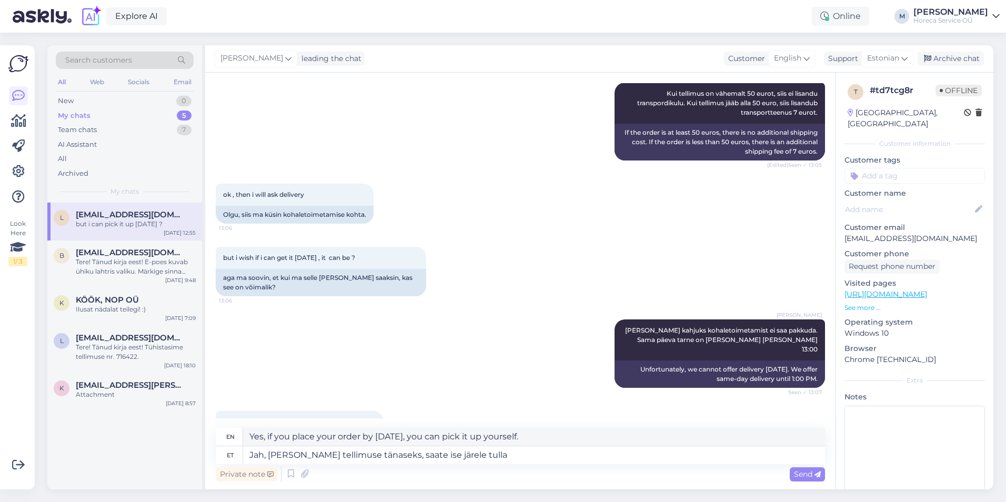
scroll to position [1554, 0]
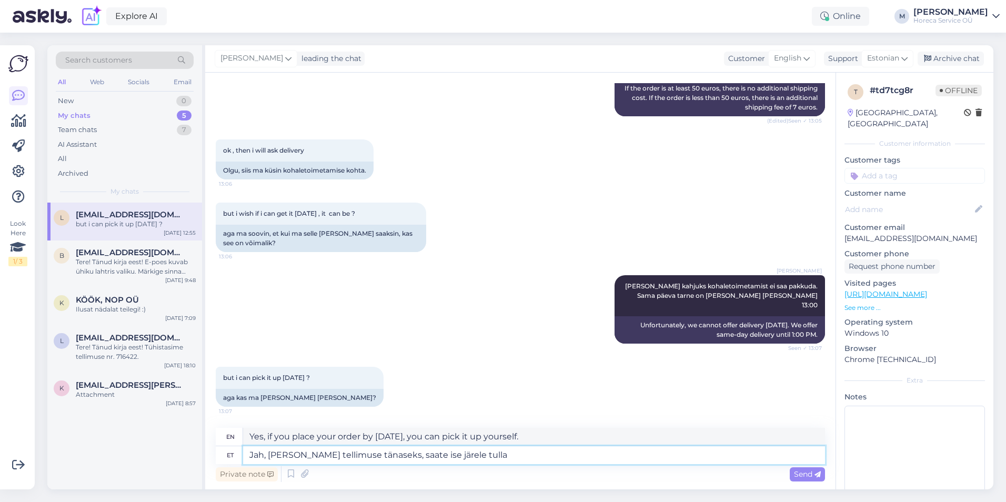
click at [523, 449] on textarea "Jah, [PERSON_NAME] tellimuse tänaseks, saate ise järele tulla" at bounding box center [534, 455] width 582 height 18
paste textarea "aadressile [STREET_ADDRESS]"
type textarea "Jah, [PERSON_NAME] tellimuse tänaseks, saate ise järele tulla aadressile [STREE…"
type textarea "Yes, if you place your order by [DATE], you can pick it up at [STREET_ADDRESS]."
type textarea "Jah, [PERSON_NAME] tellimuse tänaseks, saate ise järele tulla aadressile [STREE…"
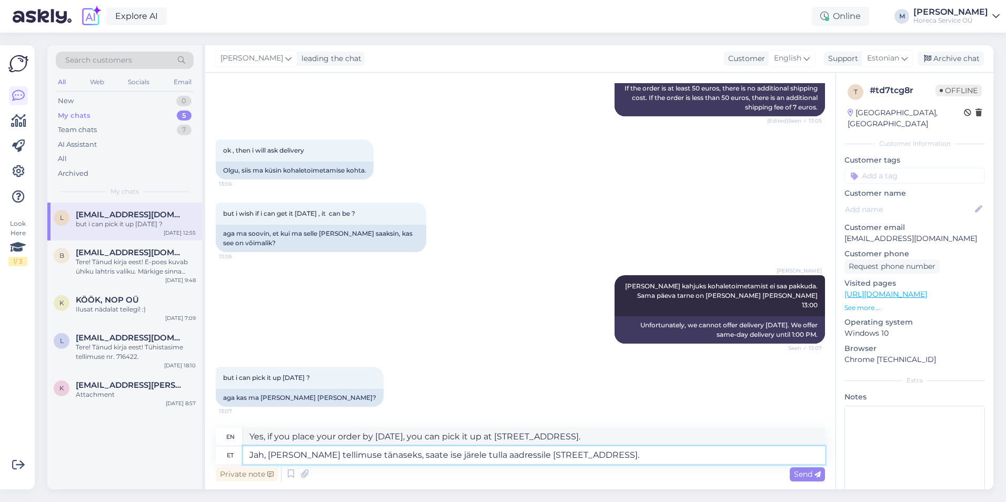
type textarea "Yes, if you place your order by [DATE], you can pick it up yourself at [STREET_…"
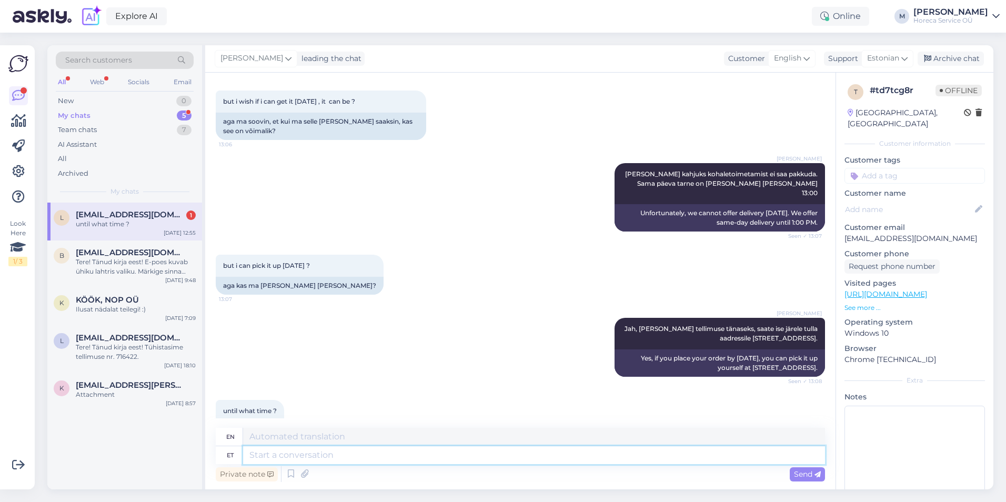
scroll to position [1699, 0]
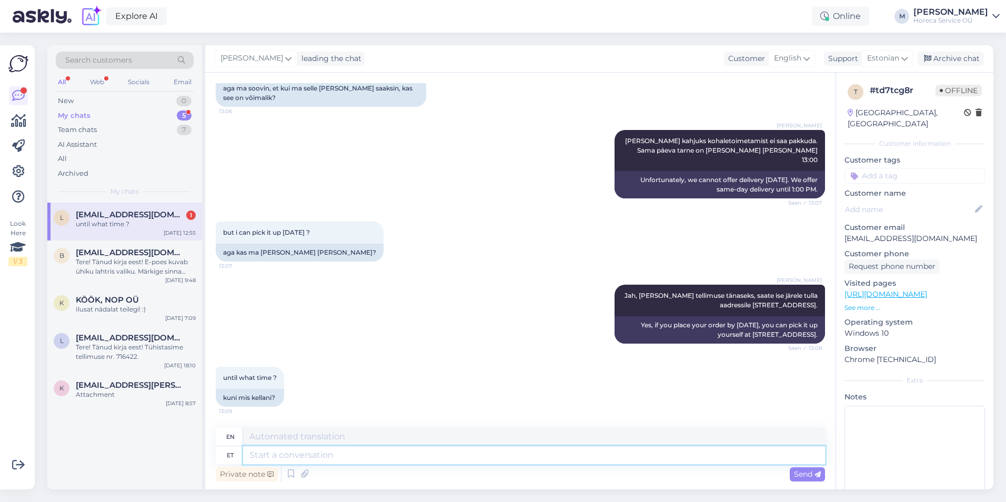
click at [313, 458] on textarea at bounding box center [534, 455] width 582 height 18
click at [405, 486] on div "Chat started [DATE] Hello 22:03 Tere [DATE] [PERSON_NAME] Tere! Seen ✓ 7:14 It …" at bounding box center [520, 281] width 630 height 417
click at [576, 489] on div "Search customers All Web Socials Email New 0 My chats 5 Team chats 7 AI Assista…" at bounding box center [523, 267] width 964 height 469
click at [490, 499] on div "Search customers All Web Socials Email New 0 My chats 5 Team chats 7 AI Assista…" at bounding box center [523, 267] width 964 height 469
click at [292, 455] on textarea at bounding box center [534, 455] width 582 height 18
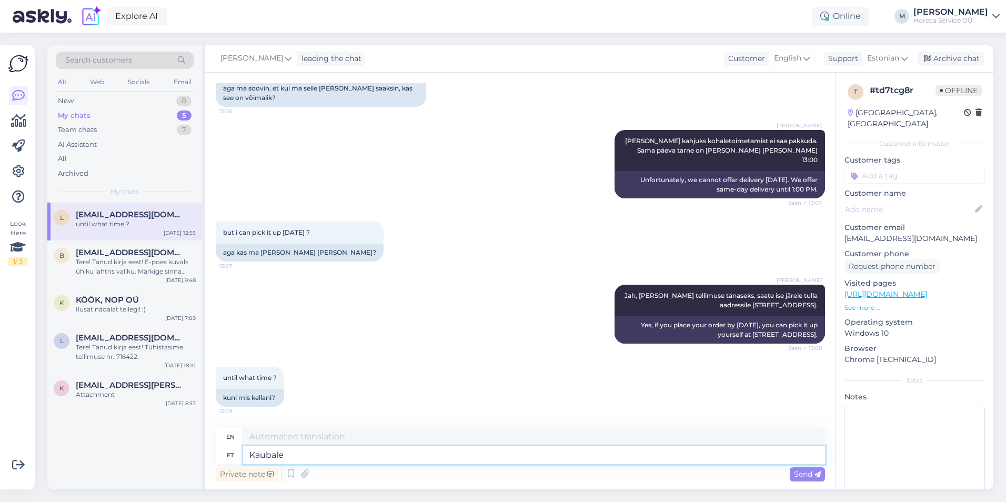
type textarea "Kaubale s"
type textarea "For goods"
type textarea "Kaubale saate"
type textarea "You can get the goods"
type textarea "Kaubale saate järele tu"
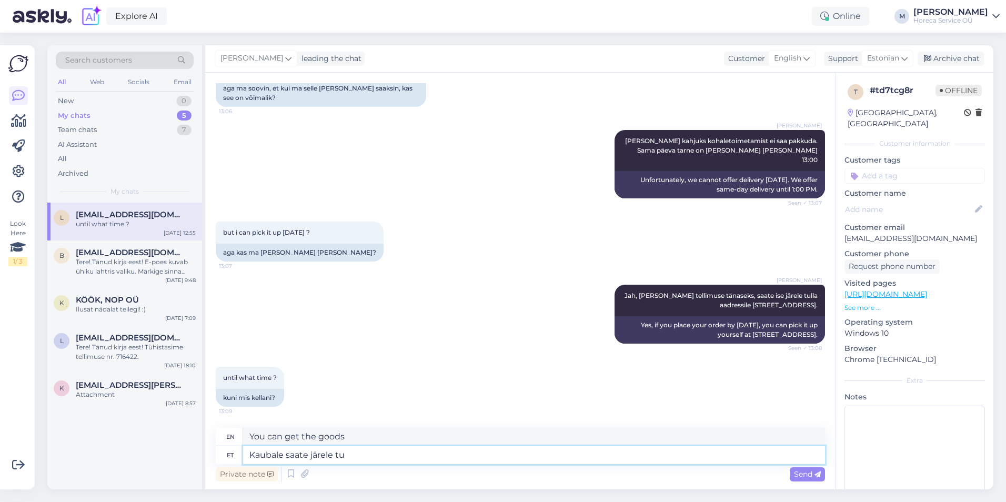
type textarea "You can pick up the goods."
type textarea "Kaubale saate järele tulla kuni k"
type textarea "You can pick up the goods until"
type textarea "Kaubale saate järele tulla [PERSON_NAME] 1"
type textarea "You can pick up your goods until"
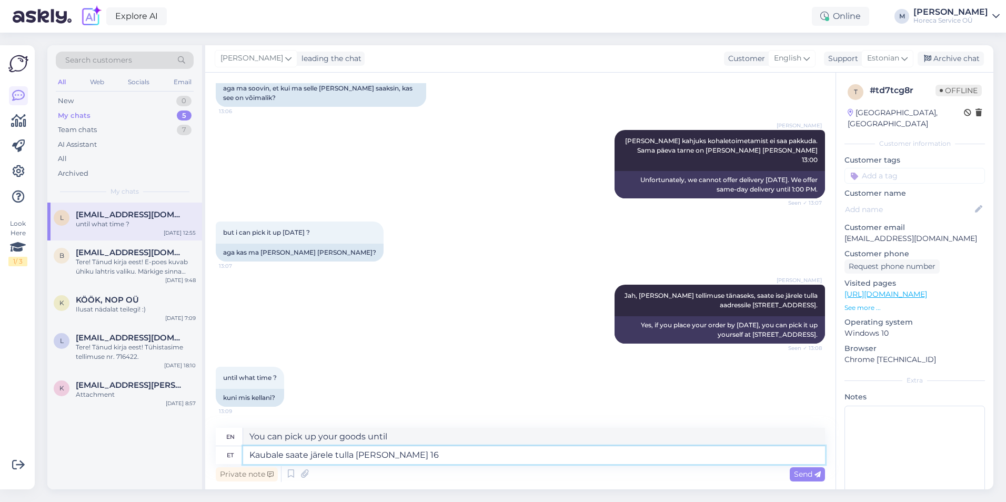
type textarea "Kaubale saate järele tulla [PERSON_NAME] 16:"
type textarea "You can pick up your goods until 4 p.m."
type textarea "Kaubale saate järele tulla [PERSON_NAME] 16:00."
type textarea "You can pick up your goods until 4:00 PM."
type textarea "Kaubale saate järele tulla [PERSON_NAME] 16:00."
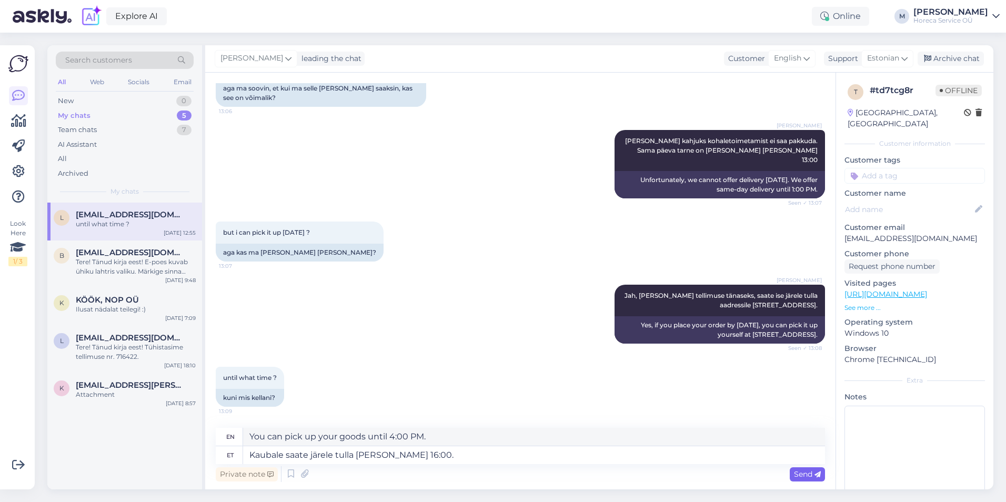
click at [797, 475] on span "Send" at bounding box center [807, 473] width 27 height 9
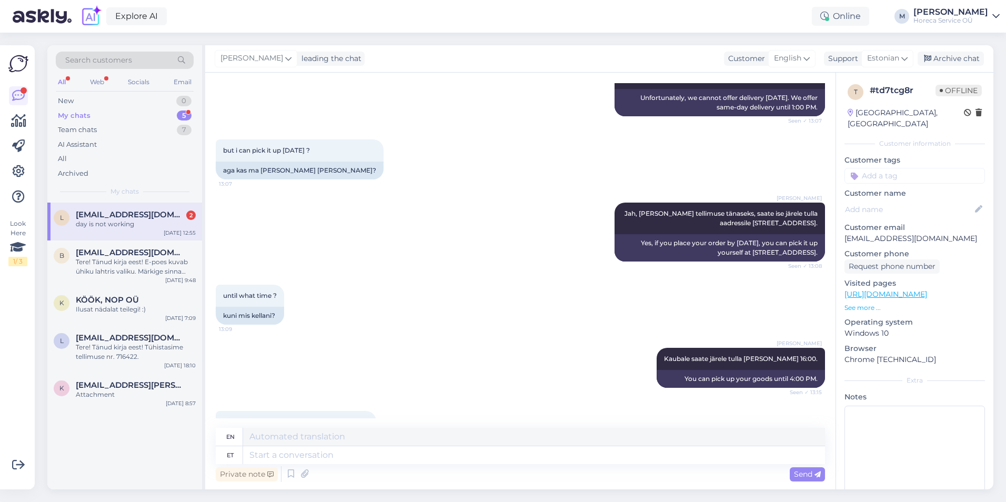
scroll to position [1888, 0]
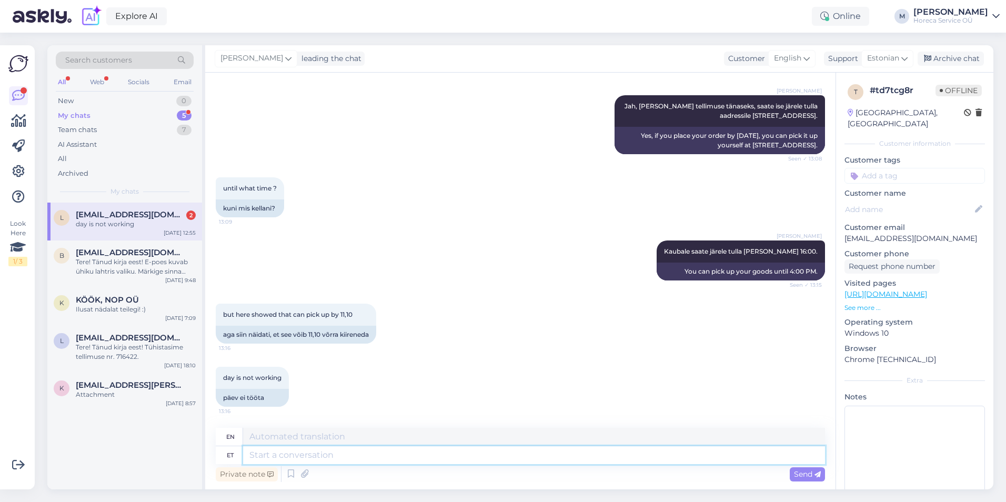
click at [317, 456] on textarea at bounding box center [534, 455] width 582 height 18
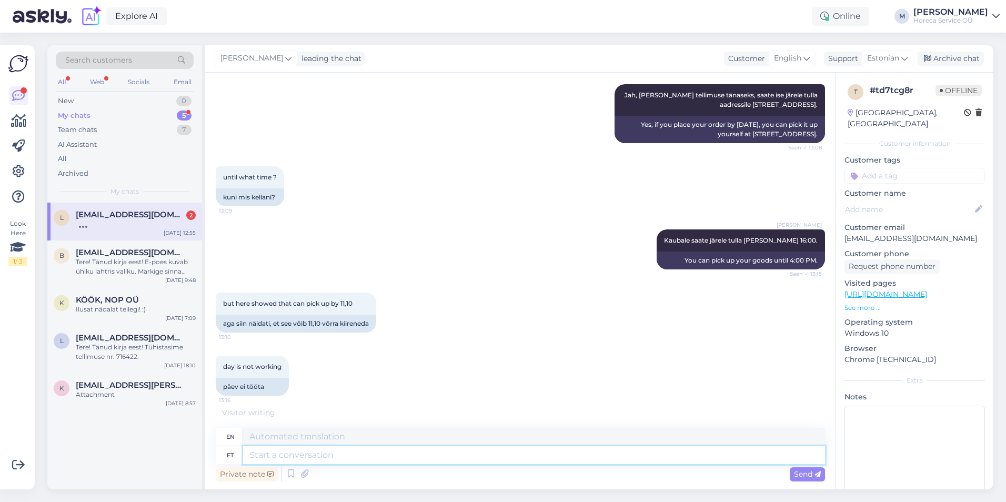
scroll to position [1900, 0]
click at [314, 456] on textarea at bounding box center [534, 455] width 582 height 18
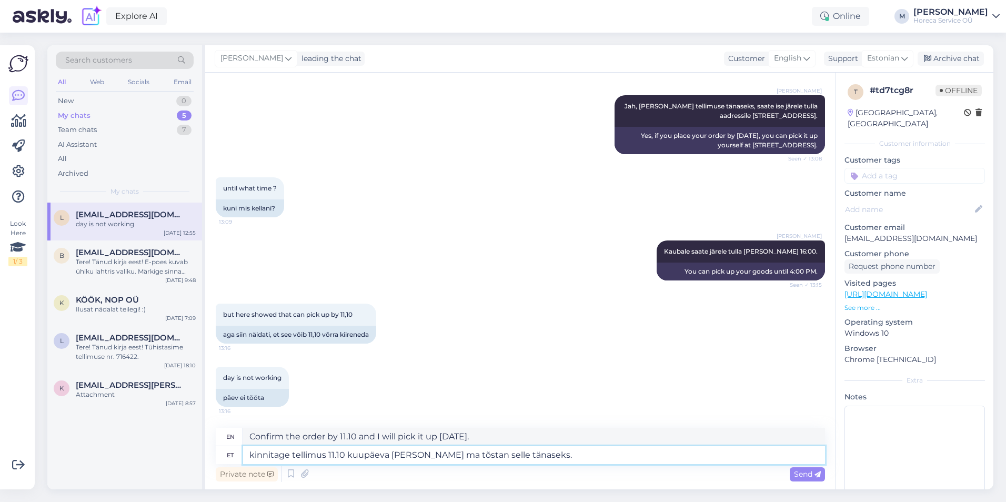
click at [468, 456] on textarea "kinnitage tellimus 11.10 kuupäeva [PERSON_NAME] ma tõstan selle tänaseks." at bounding box center [534, 455] width 582 height 18
drag, startPoint x: 490, startPoint y: 455, endPoint x: 470, endPoint y: 453, distance: 20.2
click at [469, 453] on textarea "kinnitage tellimus 11.10 kuupäeva [PERSON_NAME] ma tõstan selle tänaseks." at bounding box center [534, 455] width 582 height 18
drag, startPoint x: 561, startPoint y: 459, endPoint x: 440, endPoint y: 471, distance: 121.6
click at [440, 471] on div "en Confirm the order by 11.10 and I will ship the order by [DATE]. et kinnitage…" at bounding box center [520, 456] width 609 height 56
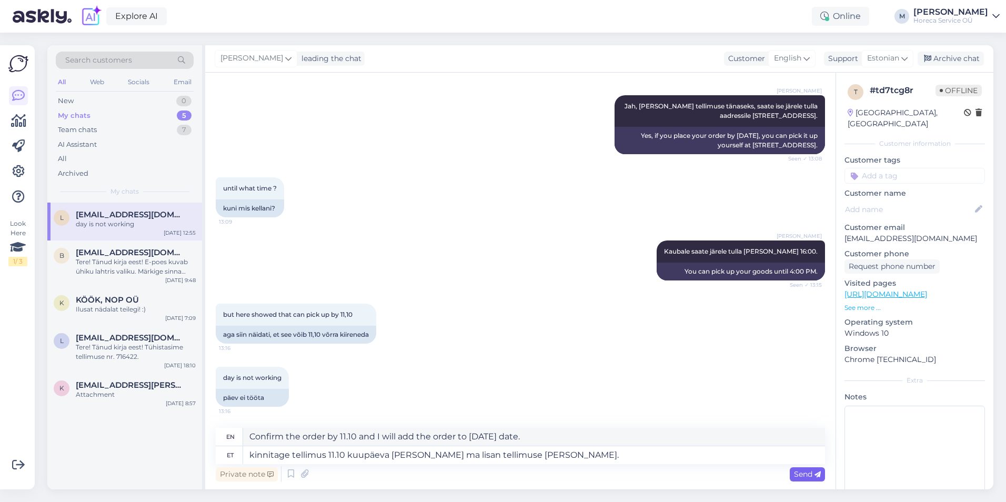
click at [800, 473] on span "Send" at bounding box center [807, 473] width 27 height 9
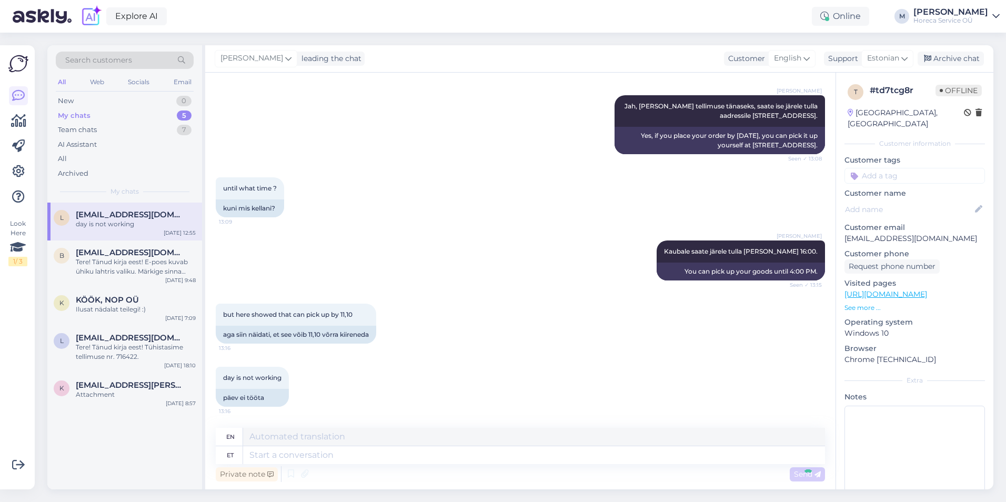
scroll to position [1971, 0]
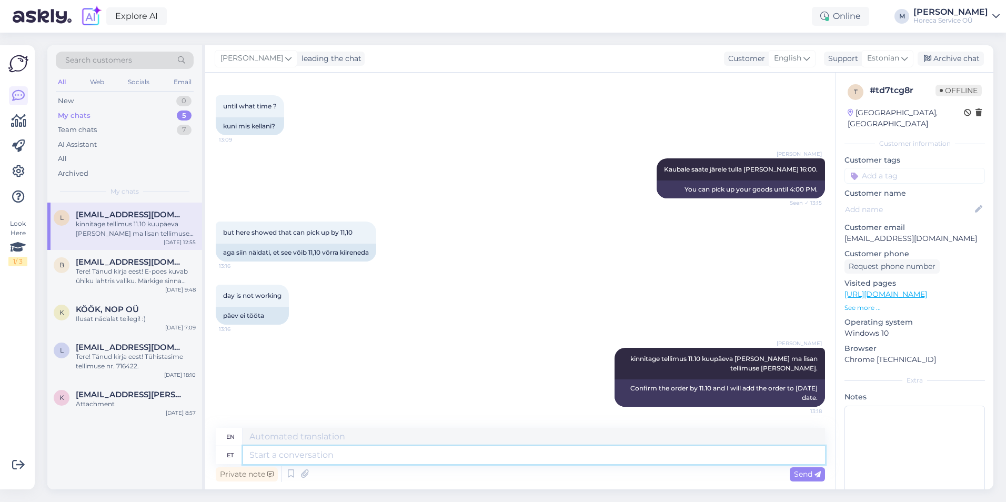
click at [312, 463] on textarea at bounding box center [534, 455] width 582 height 18
click at [268, 453] on textarea at bounding box center [534, 455] width 582 height 18
click at [507, 459] on textarea at bounding box center [534, 455] width 582 height 18
click at [509, 458] on textarea "Kui tellimus on kinnitatud, palun öelge tellimuse number" at bounding box center [534, 455] width 582 height 18
click at [794, 475] on span "Send" at bounding box center [807, 473] width 27 height 9
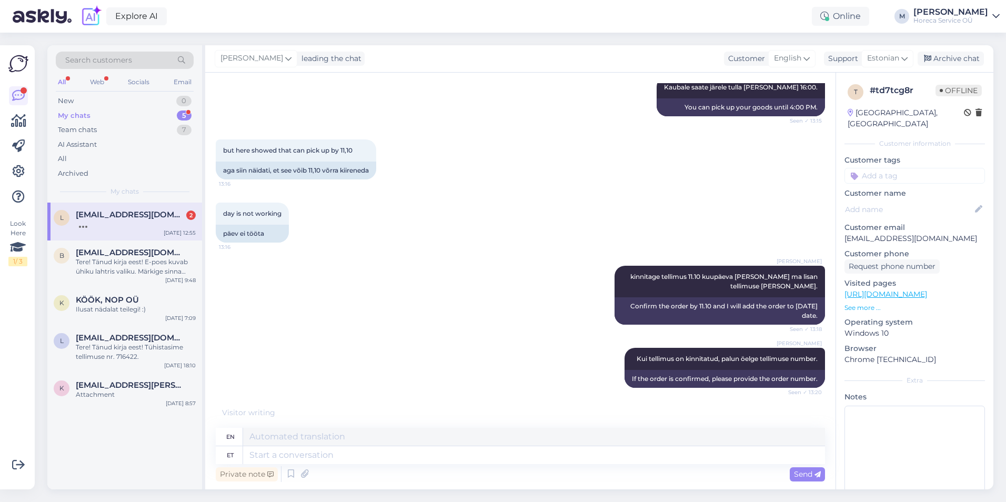
scroll to position [2171, 0]
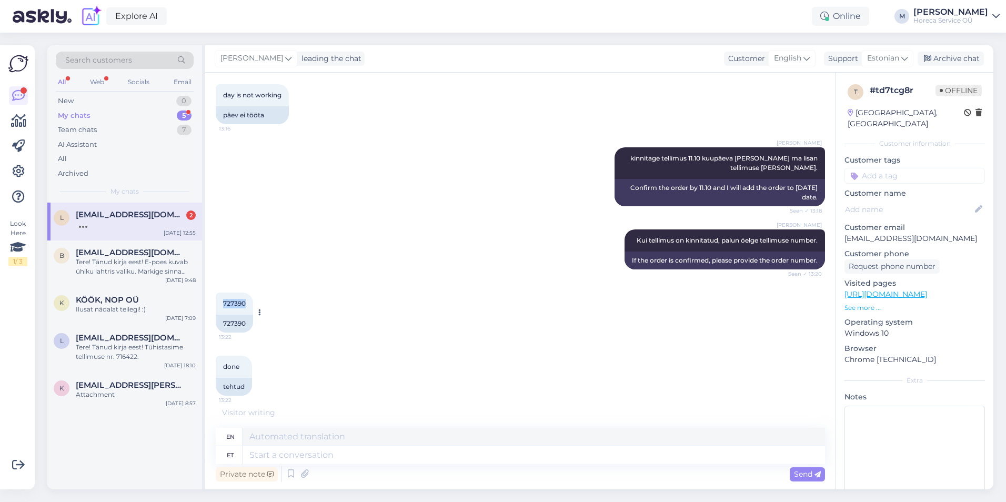
drag, startPoint x: 248, startPoint y: 303, endPoint x: 223, endPoint y: 303, distance: 24.7
click at [223, 303] on div "727390 13:22" at bounding box center [234, 303] width 37 height 22
copy span "727390"
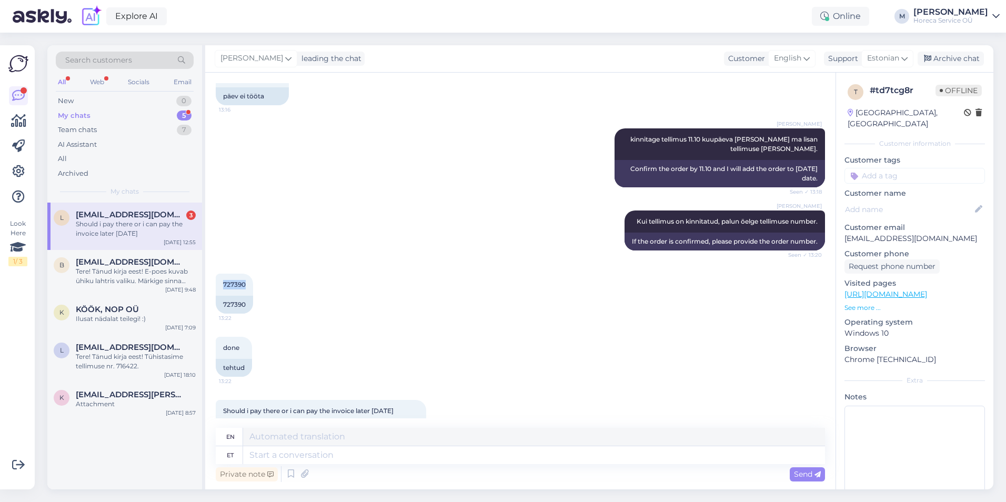
scroll to position [2223, 0]
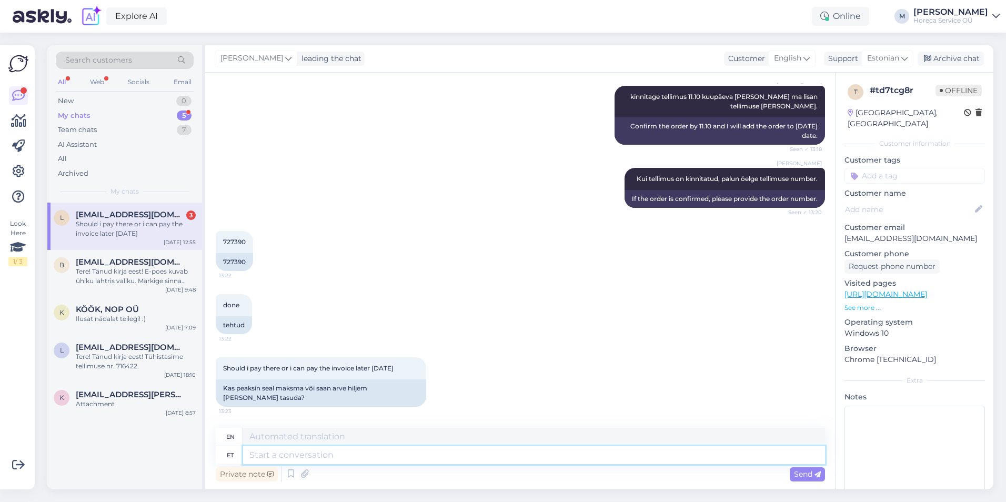
click at [299, 457] on textarea at bounding box center [534, 455] width 582 height 18
click at [278, 453] on textarea "Tänud! [GEOGRAPHIC_DATA]" at bounding box center [534, 455] width 582 height 18
click at [349, 457] on textarea "Täname! [GEOGRAPHIC_DATA]" at bounding box center [534, 455] width 582 height 18
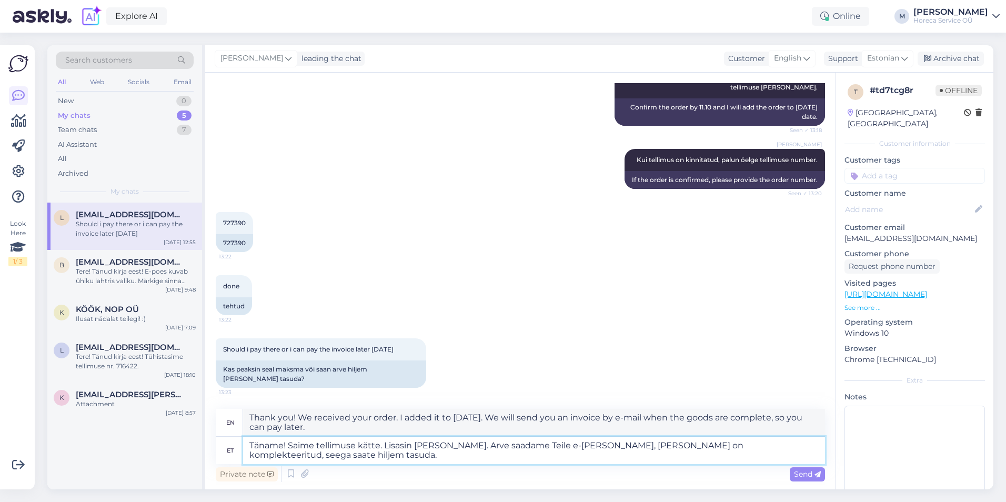
scroll to position [2242, 0]
click at [304, 456] on textarea "Täname! Saime tellimuse kätte. Lisasin [PERSON_NAME]. Arve saadame Teile e-[PER…" at bounding box center [534, 449] width 582 height 27
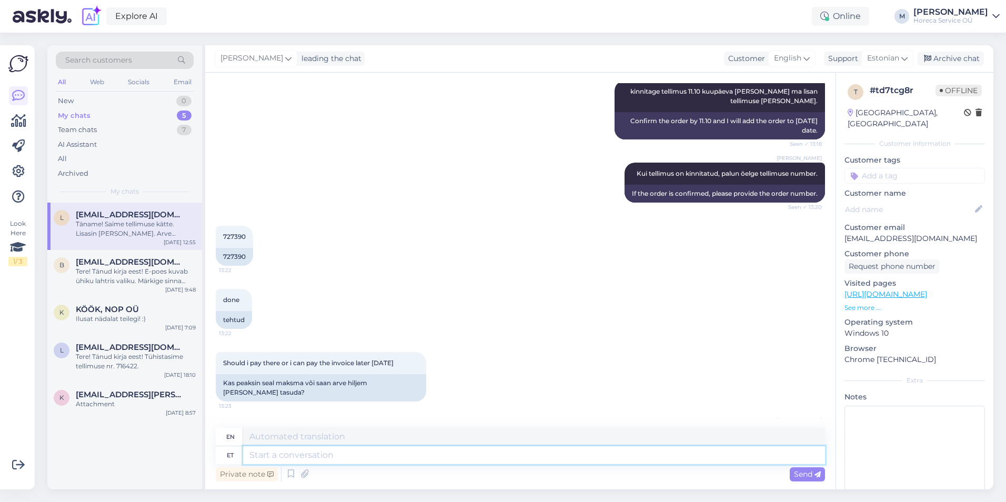
scroll to position [2324, 0]
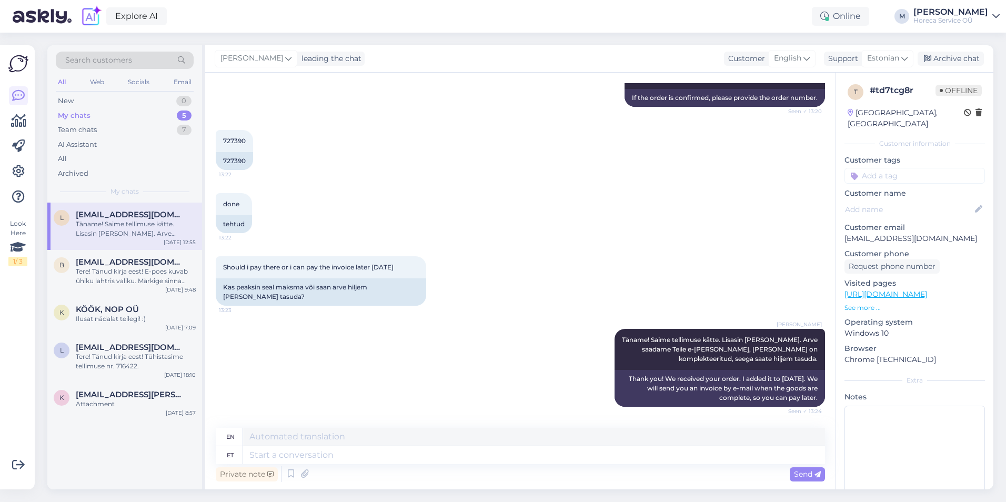
click at [382, 464] on div "Private note Send" at bounding box center [520, 474] width 609 height 20
click at [384, 454] on textarea at bounding box center [534, 455] width 582 height 18
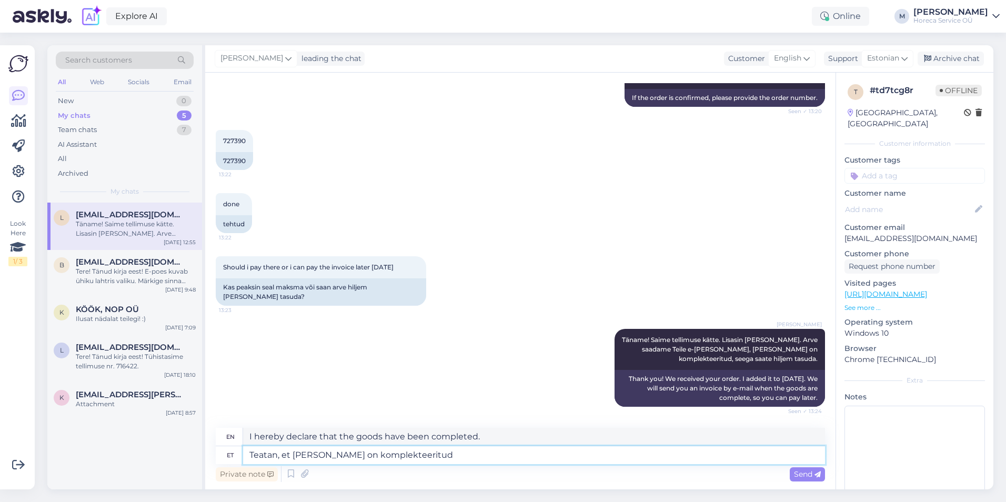
drag, startPoint x: 443, startPoint y: 455, endPoint x: 204, endPoint y: 455, distance: 239.3
click at [204, 455] on div "Search customers All Web Socials Email New 0 My chats 5 Team chats 7 AI Assista…" at bounding box center [520, 267] width 946 height 444
